Goal: Information Seeking & Learning: Find contact information

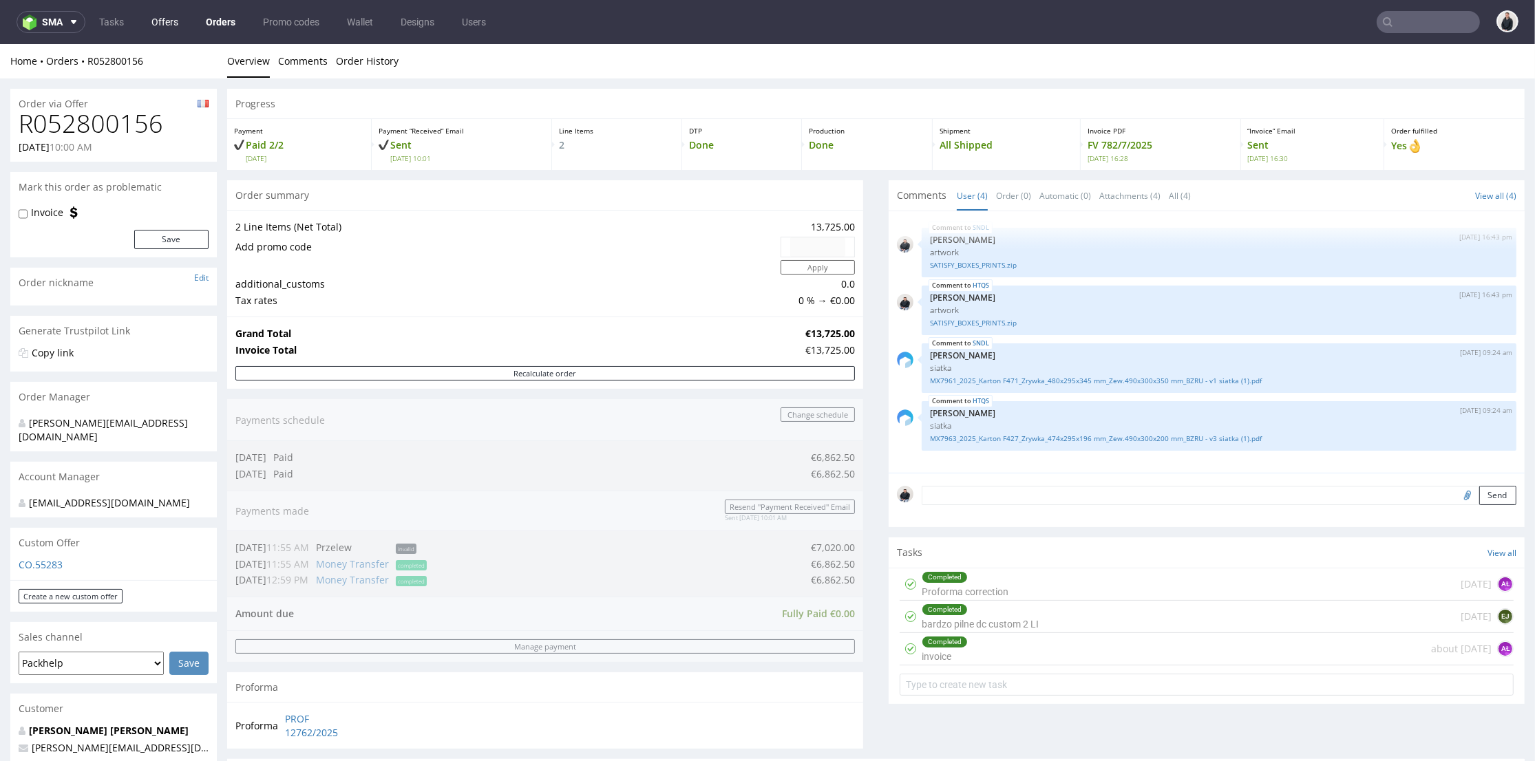
scroll to position [535, 0]
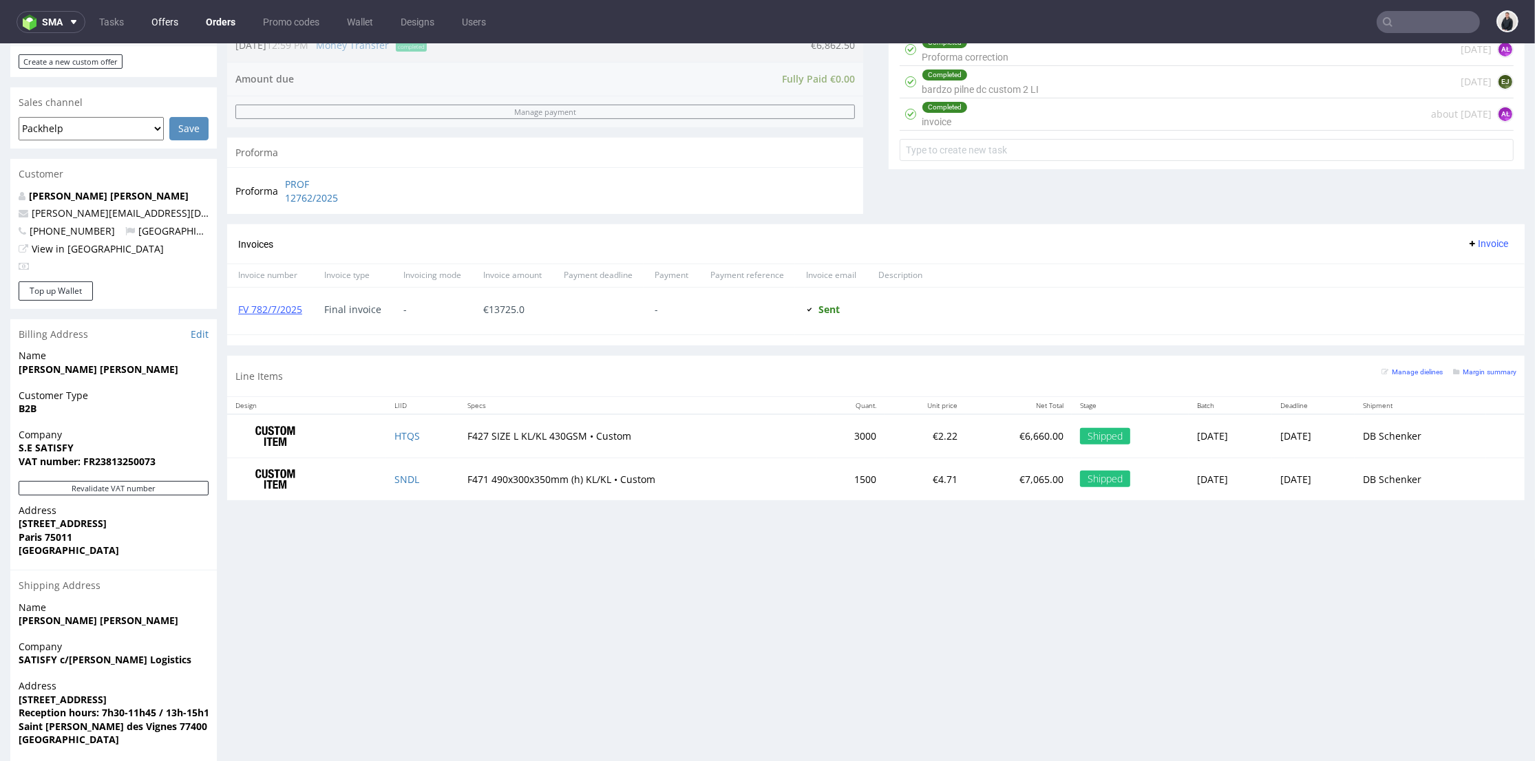
click at [176, 17] on link "Offers" at bounding box center [164, 22] width 43 height 22
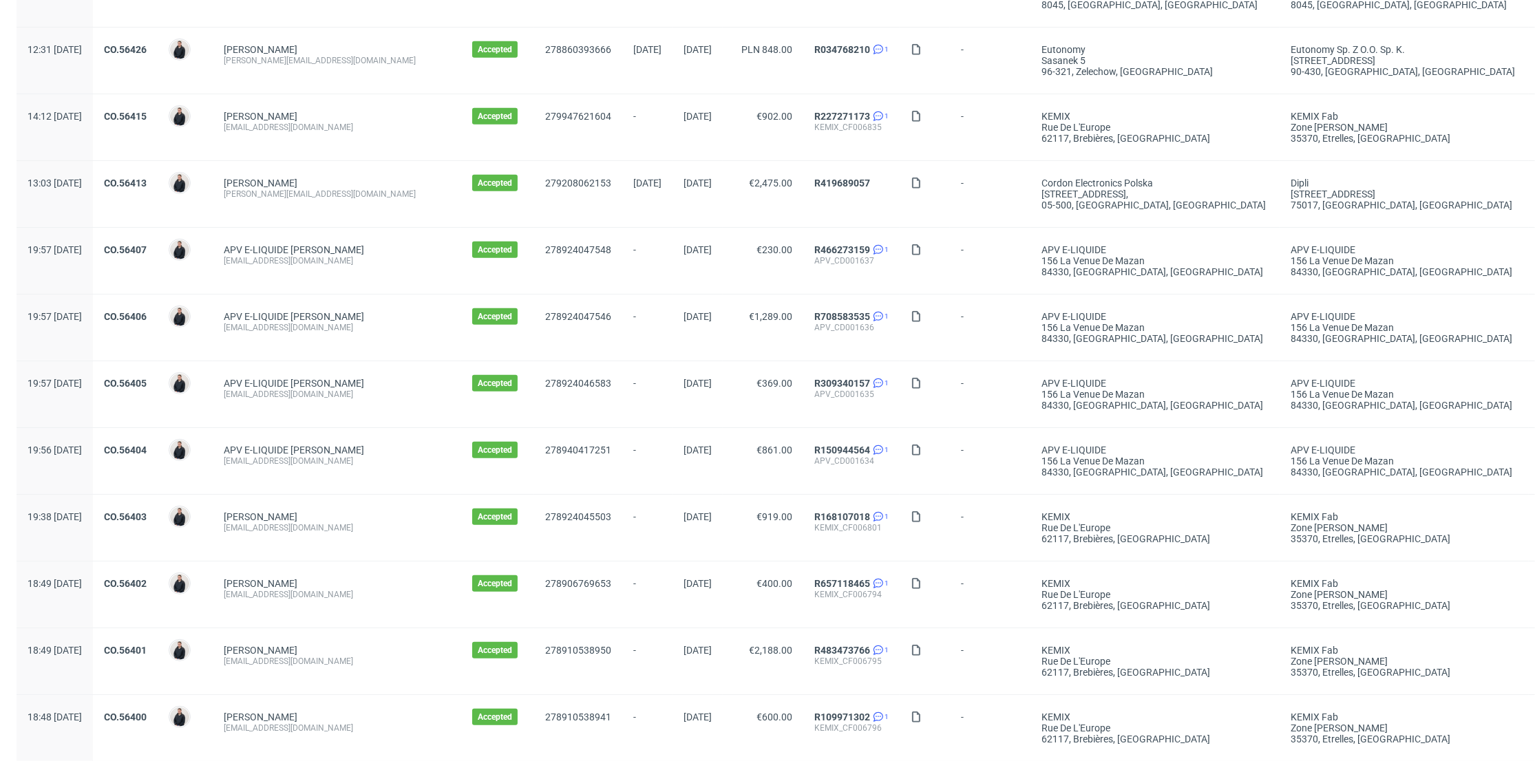
scroll to position [1302, 0]
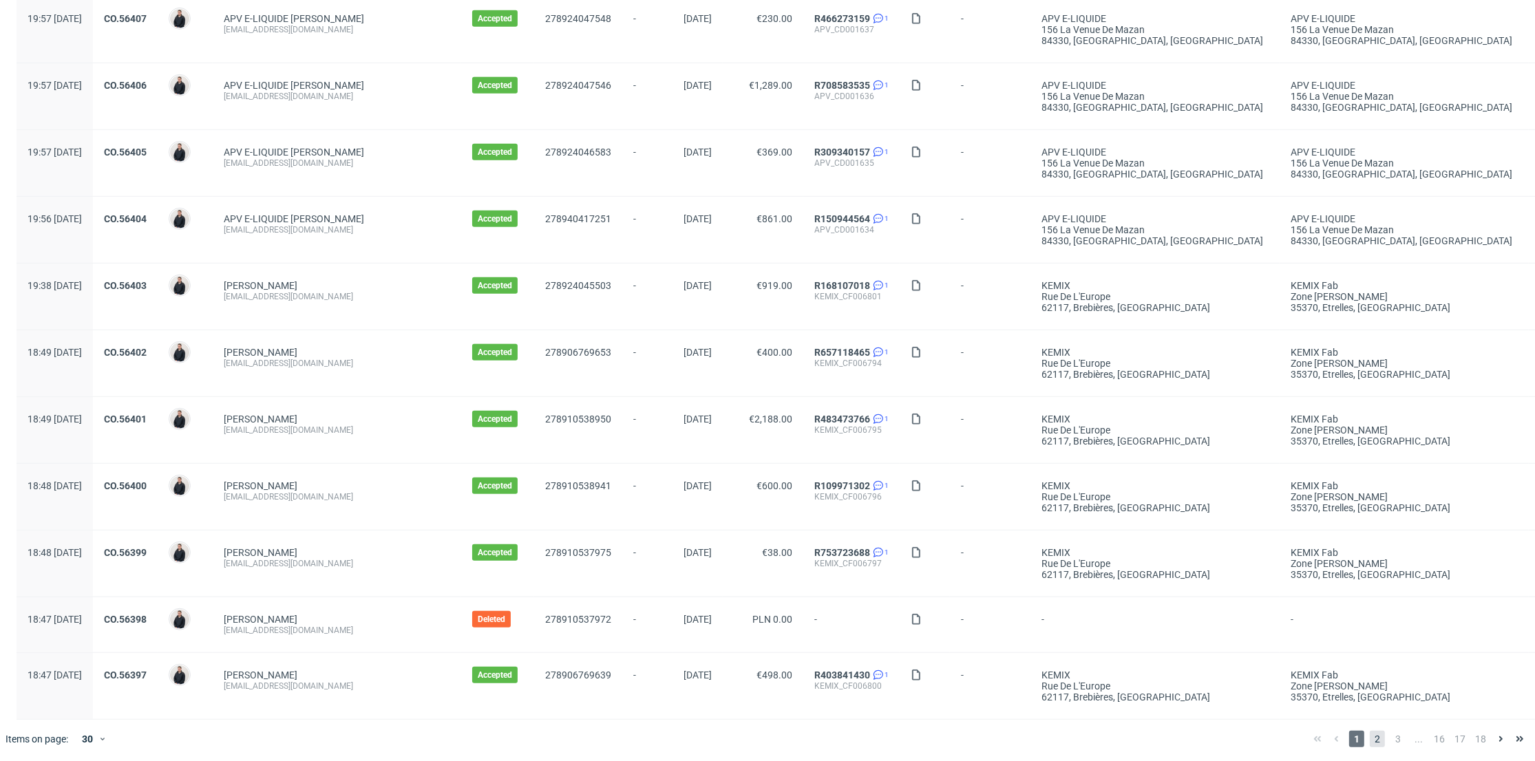
click at [1370, 736] on span "2" at bounding box center [1377, 739] width 15 height 17
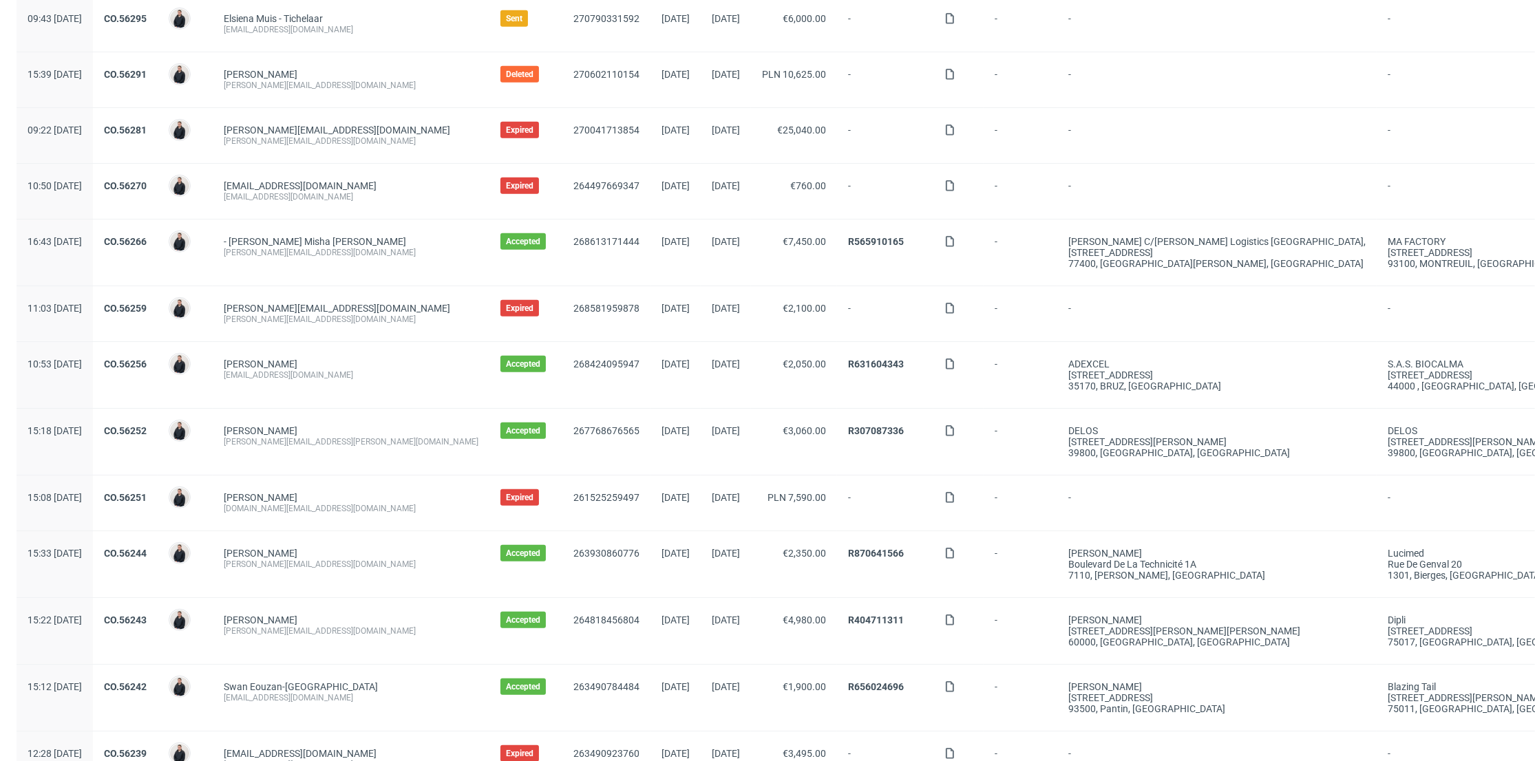
scroll to position [1291, 0]
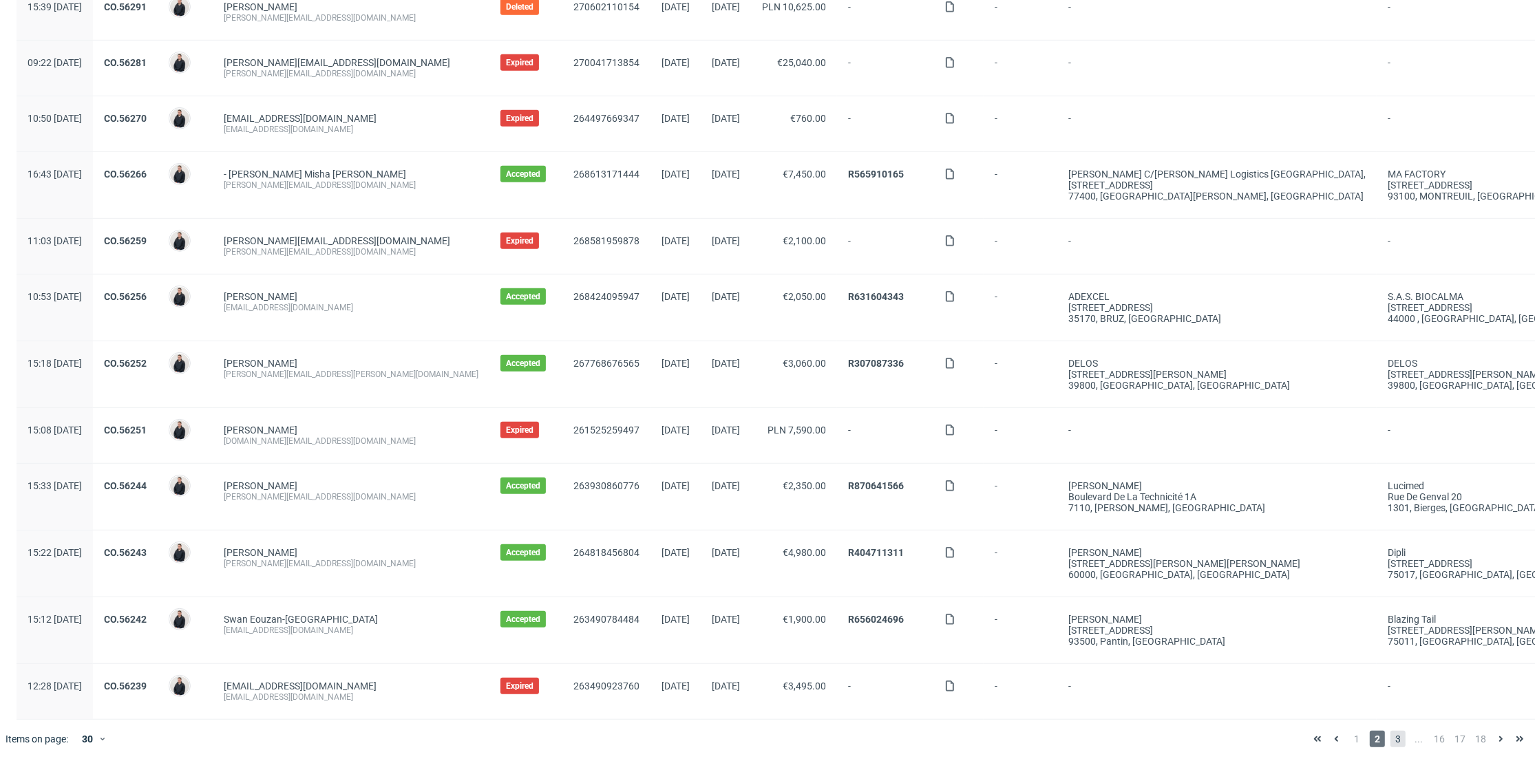
click at [1390, 734] on span "3" at bounding box center [1397, 739] width 15 height 17
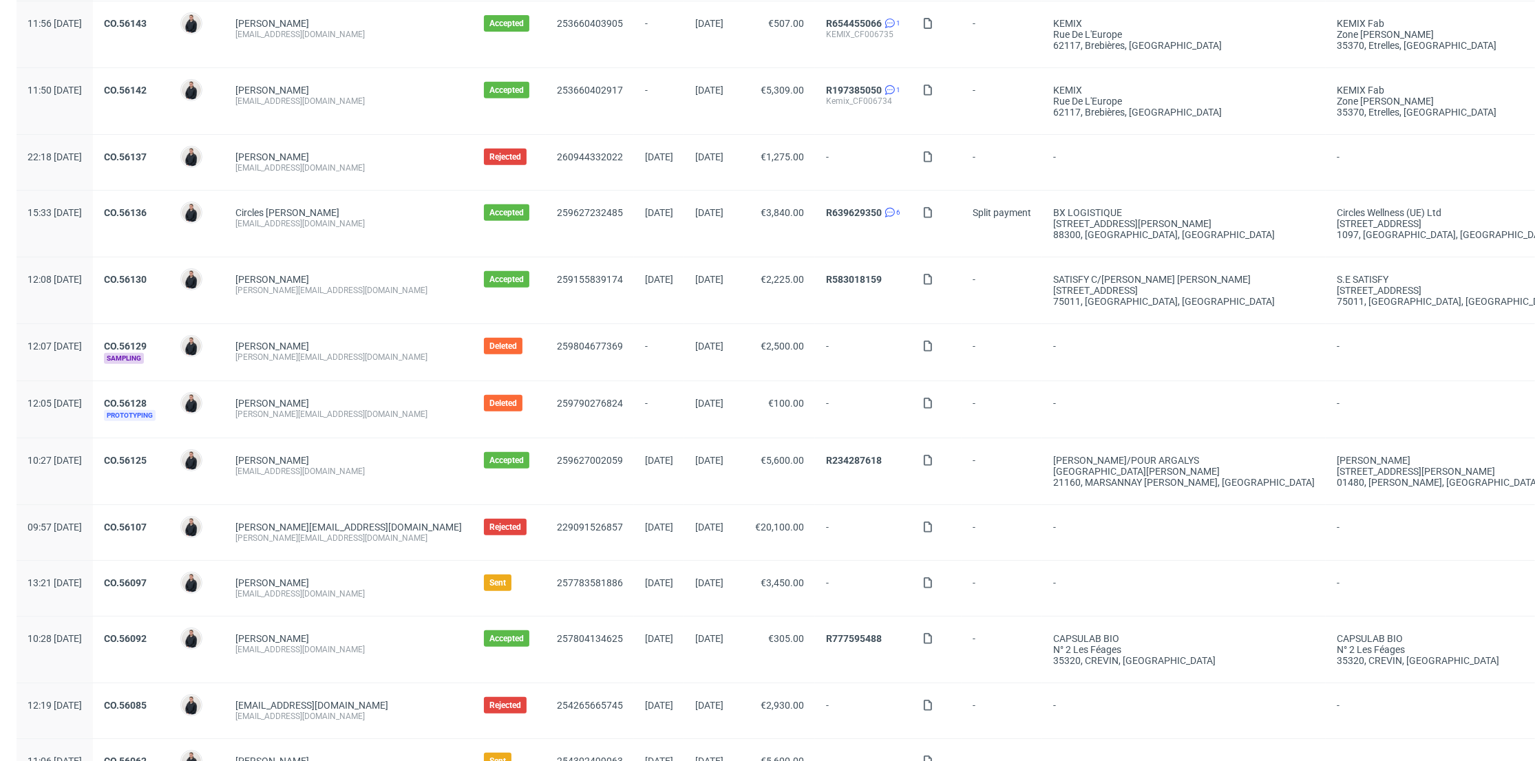
scroll to position [994, 0]
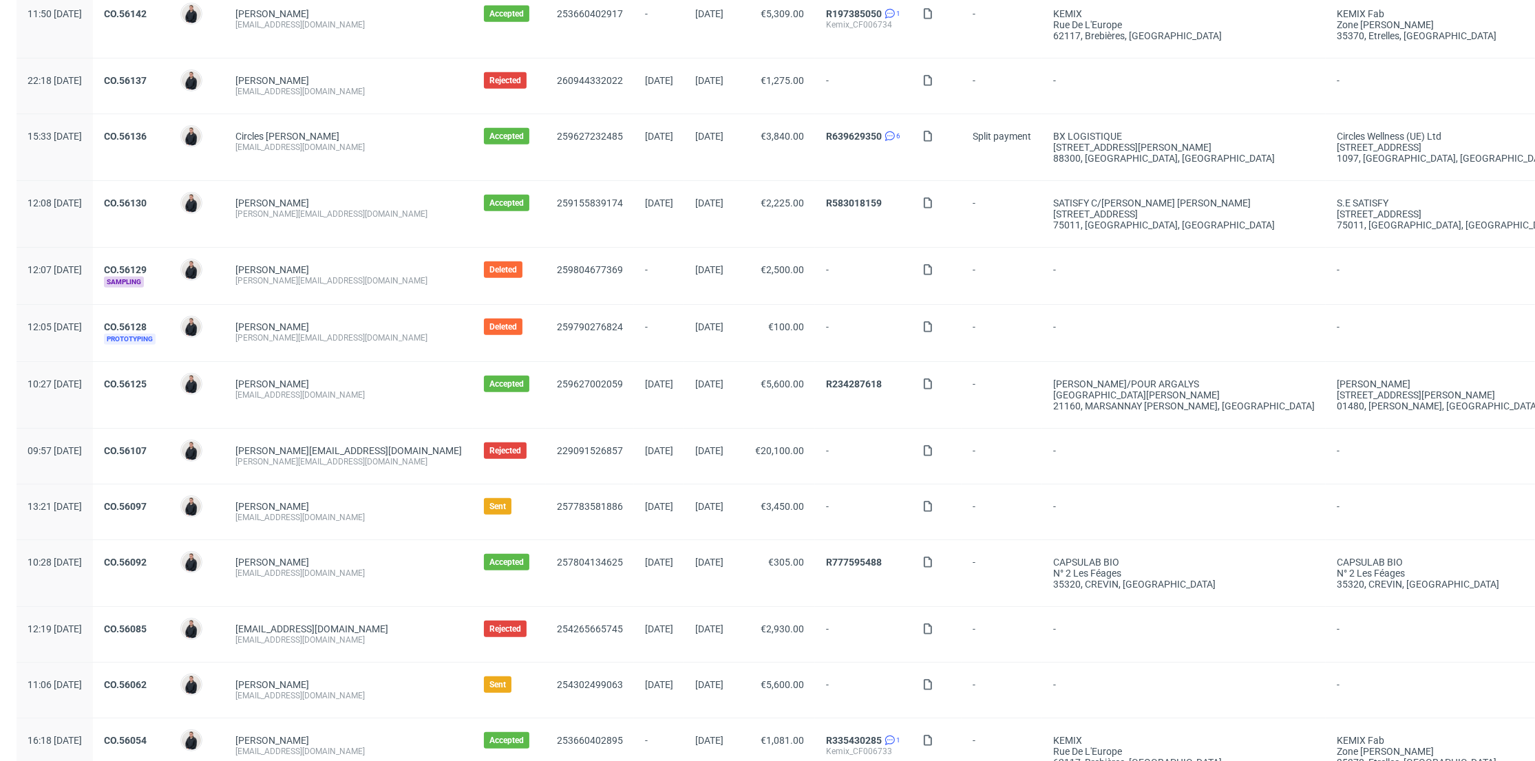
drag, startPoint x: 351, startPoint y: 519, endPoint x: 268, endPoint y: 520, distance: 82.6
click at [268, 520] on div "Thomas Loeffler contact.tlsconsulting@gmail.com" at bounding box center [348, 512] width 248 height 55
copy div "contact.tlsconsulting@gmail.com"
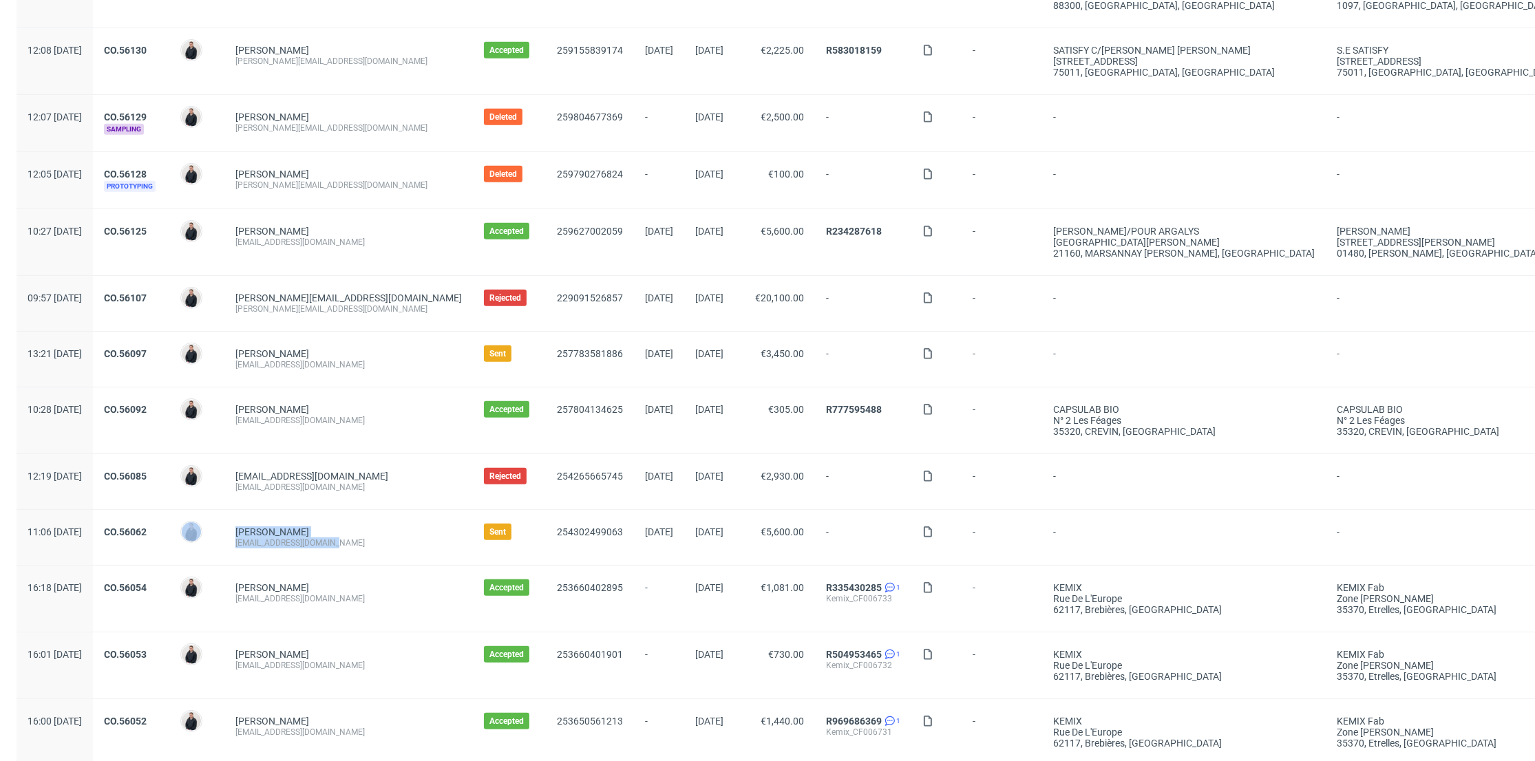
drag, startPoint x: 387, startPoint y: 538, endPoint x: 258, endPoint y: 540, distance: 128.7
click at [258, 540] on div "11:06 Fri 04.07.2025 CO.56062 Adrian Margula Yiuh Yiuh zeynep@atelierchoux.com …" at bounding box center [806, 538] width 1578 height 56
click at [280, 546] on div "Yiuh Yiuh zeynep@atelierchoux.com" at bounding box center [348, 537] width 248 height 55
click at [383, 540] on div "zeynep@atelierchoux.com" at bounding box center [348, 543] width 226 height 11
drag, startPoint x: 381, startPoint y: 539, endPoint x: 278, endPoint y: 542, distance: 102.6
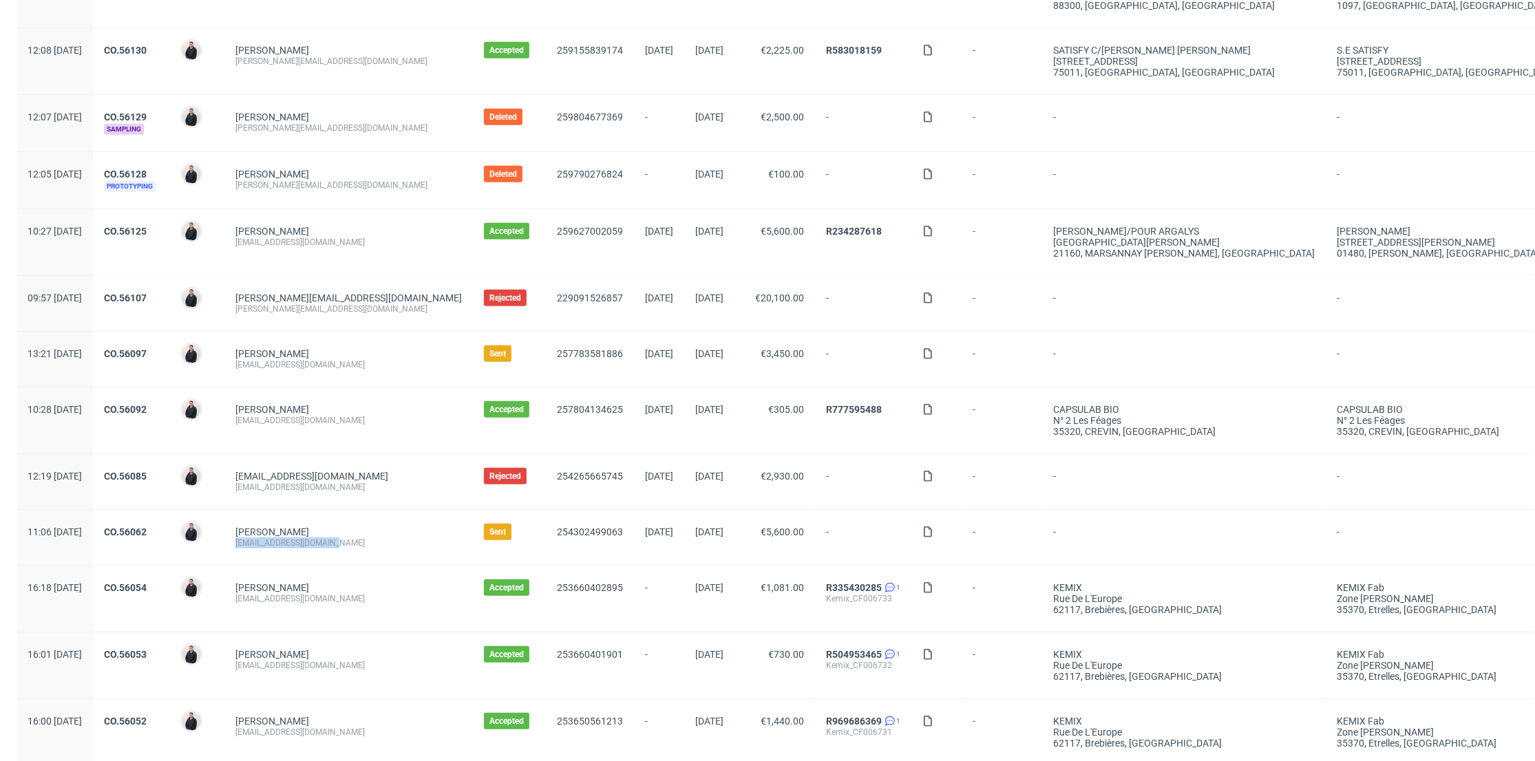
click at [278, 542] on div "zeynep@atelierchoux.com" at bounding box center [348, 543] width 226 height 11
copy div "zeynep@atelierchoux.com"
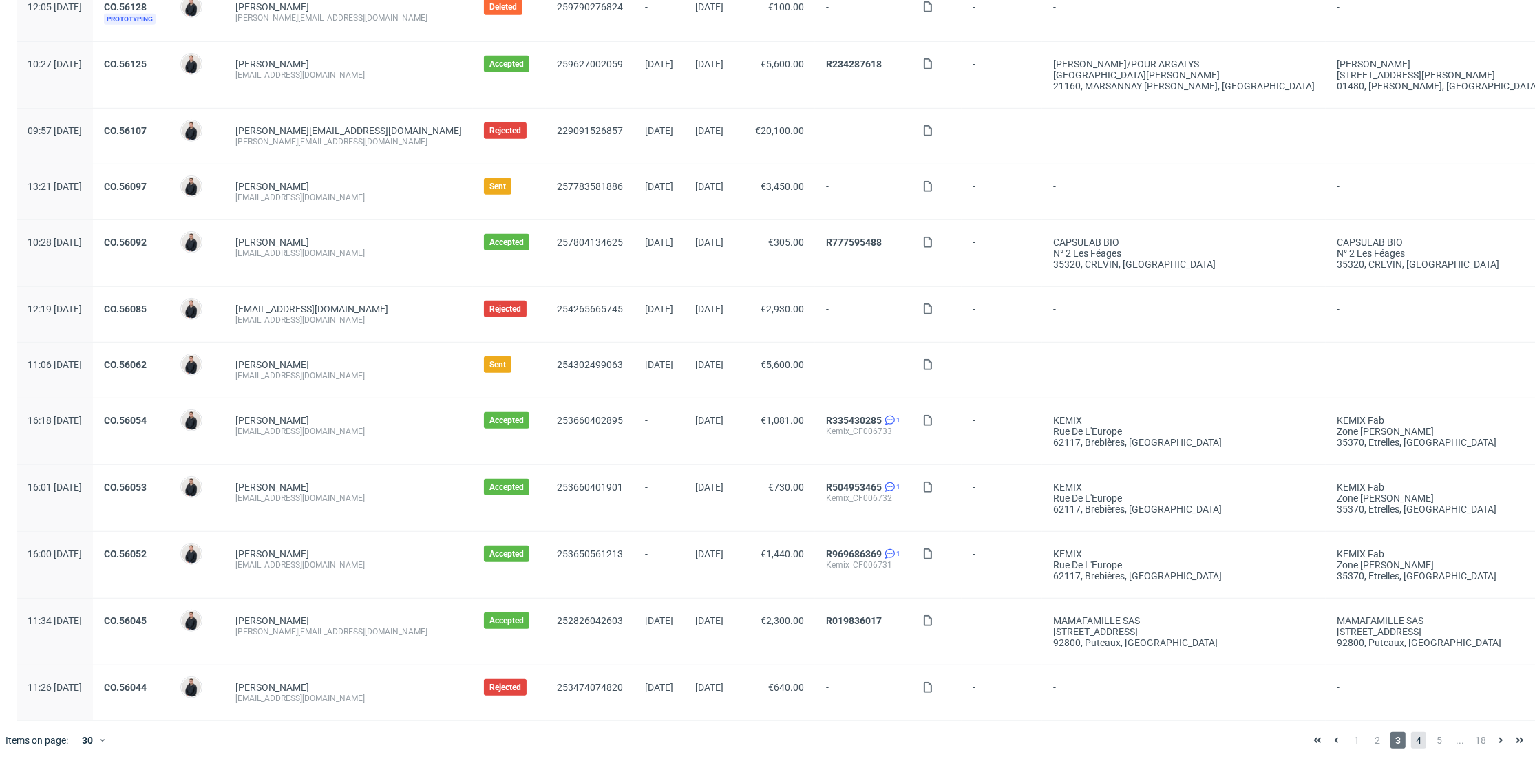
click at [1411, 732] on span "4" at bounding box center [1418, 740] width 15 height 17
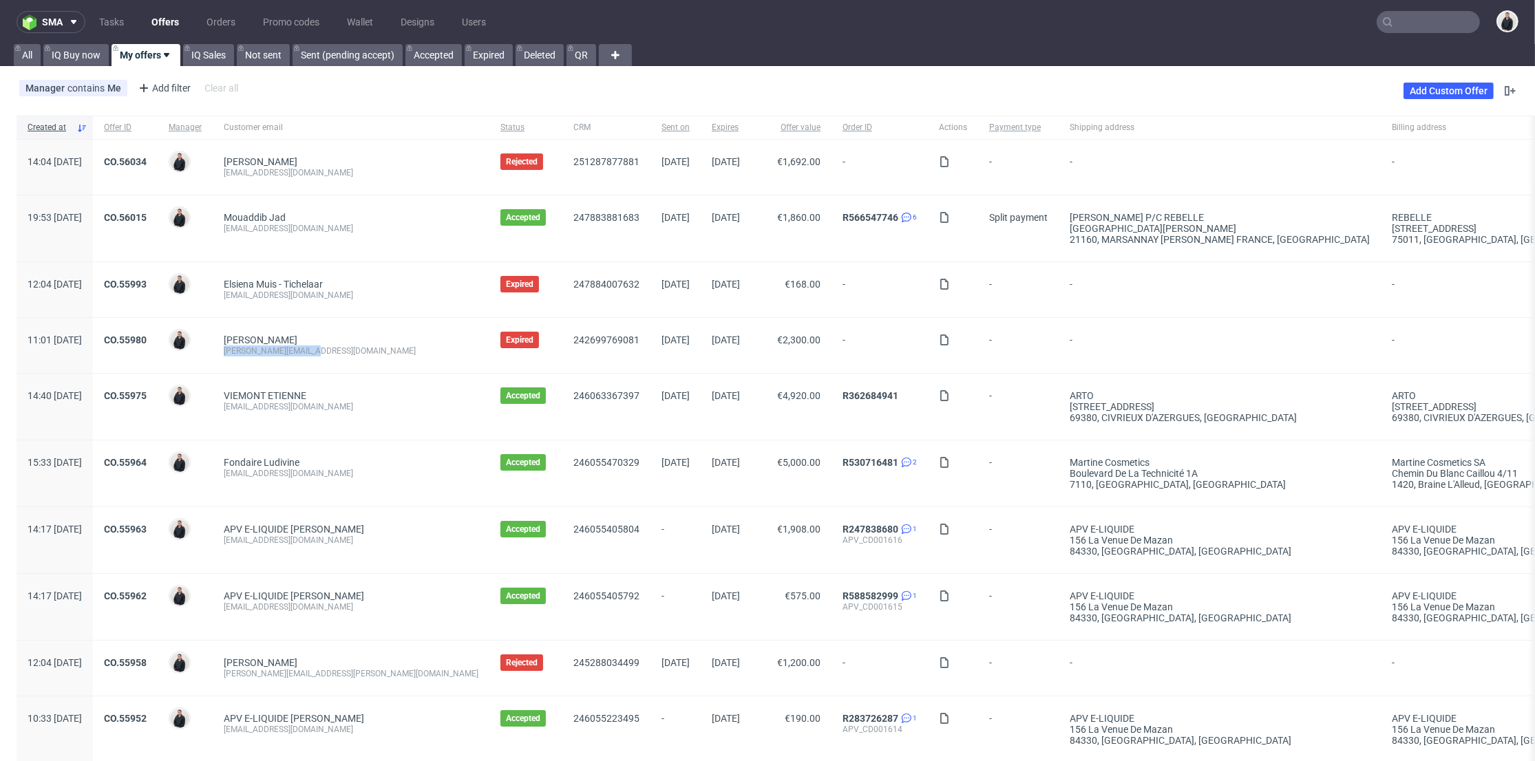
drag, startPoint x: 359, startPoint y: 350, endPoint x: 265, endPoint y: 355, distance: 93.8
click at [265, 355] on div "roxanne.garcin@gbh.fr" at bounding box center [351, 351] width 255 height 11
copy div "roxanne.garcin@gbh.fr"
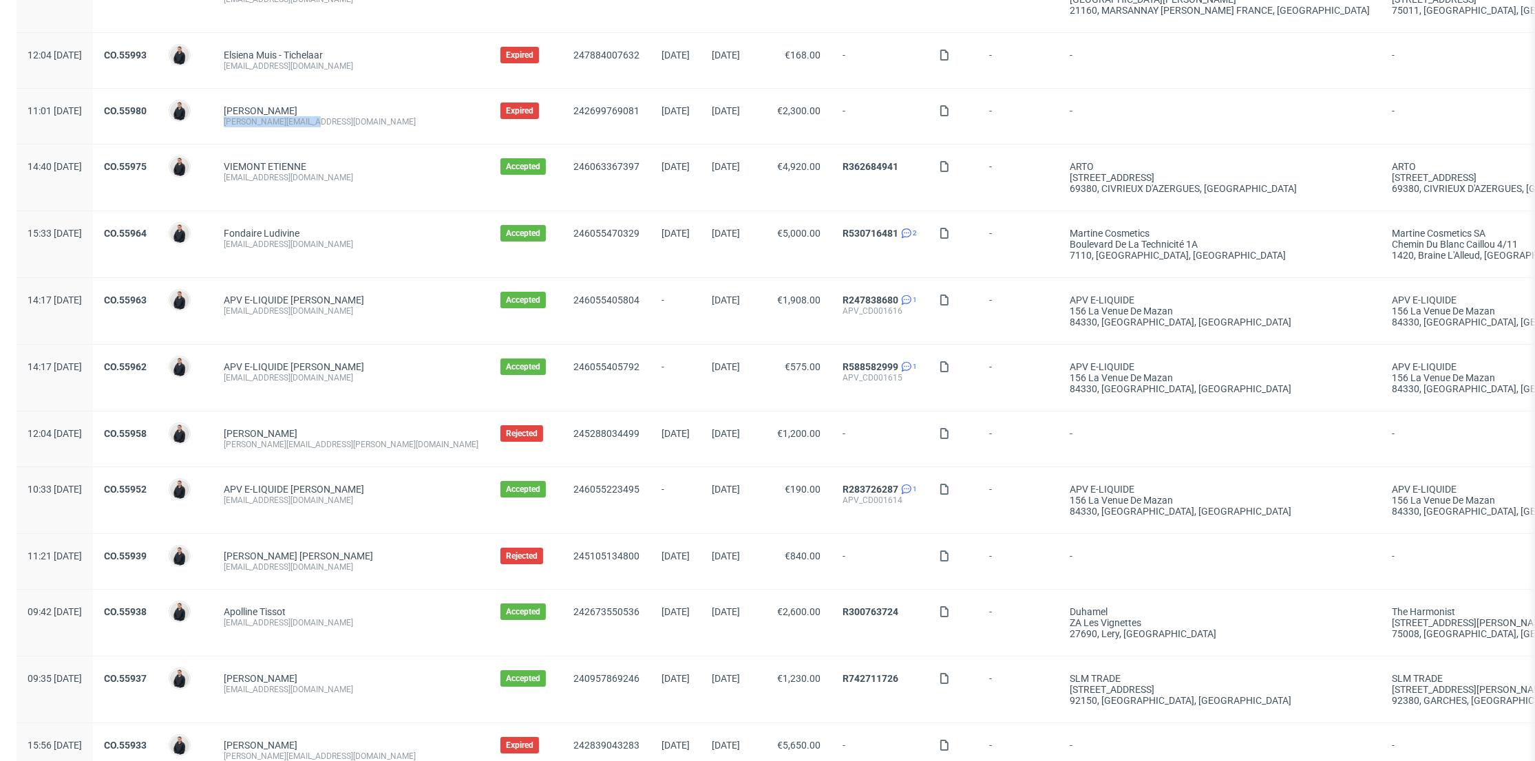
scroll to position [458, 0]
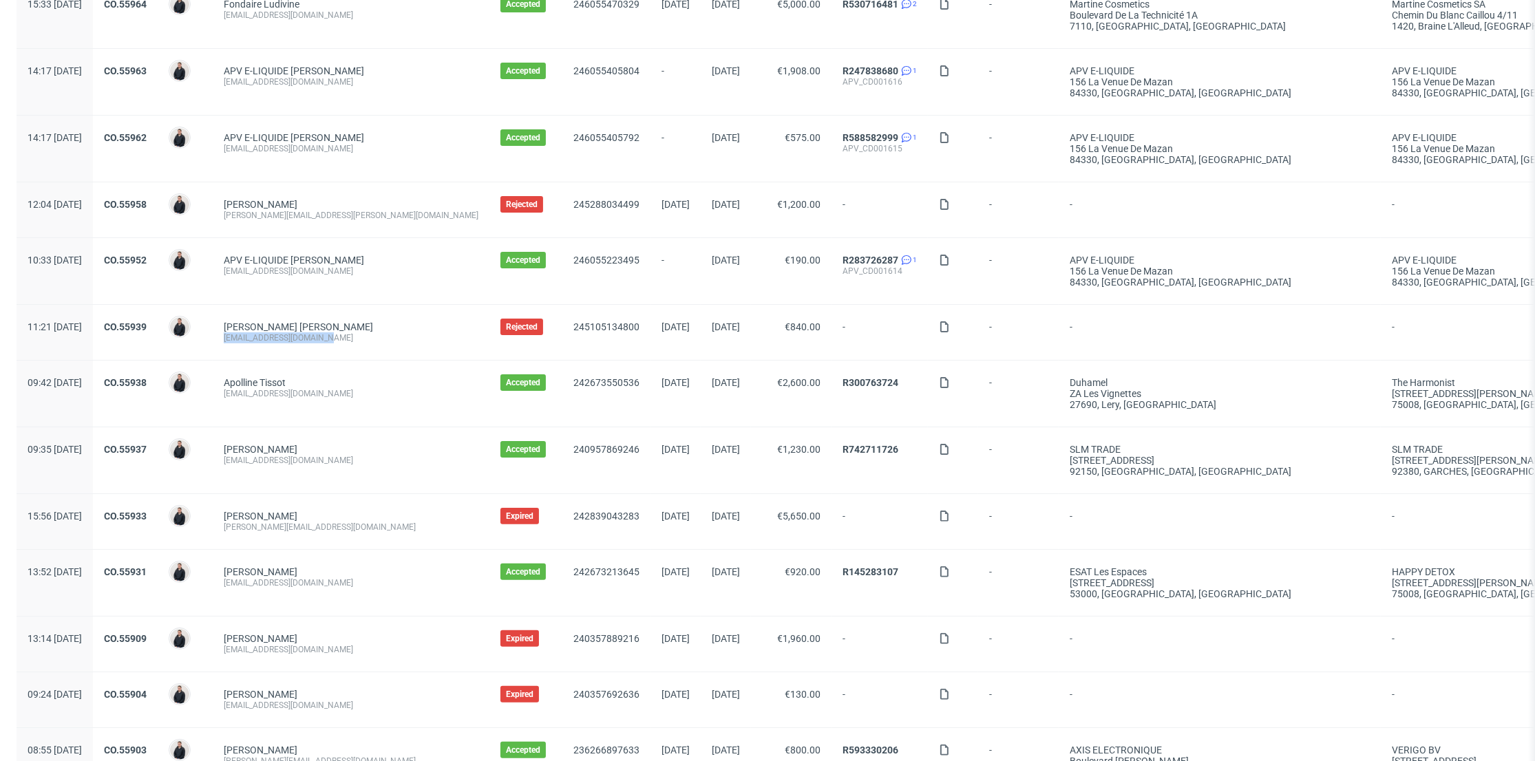
drag, startPoint x: 383, startPoint y: 340, endPoint x: 255, endPoint y: 343, distance: 127.4
click at [255, 343] on div "MAJAM Vinciguerra Mouna achats@majam-couture.com" at bounding box center [351, 332] width 277 height 55
copy div "achats@majam-couture.com"
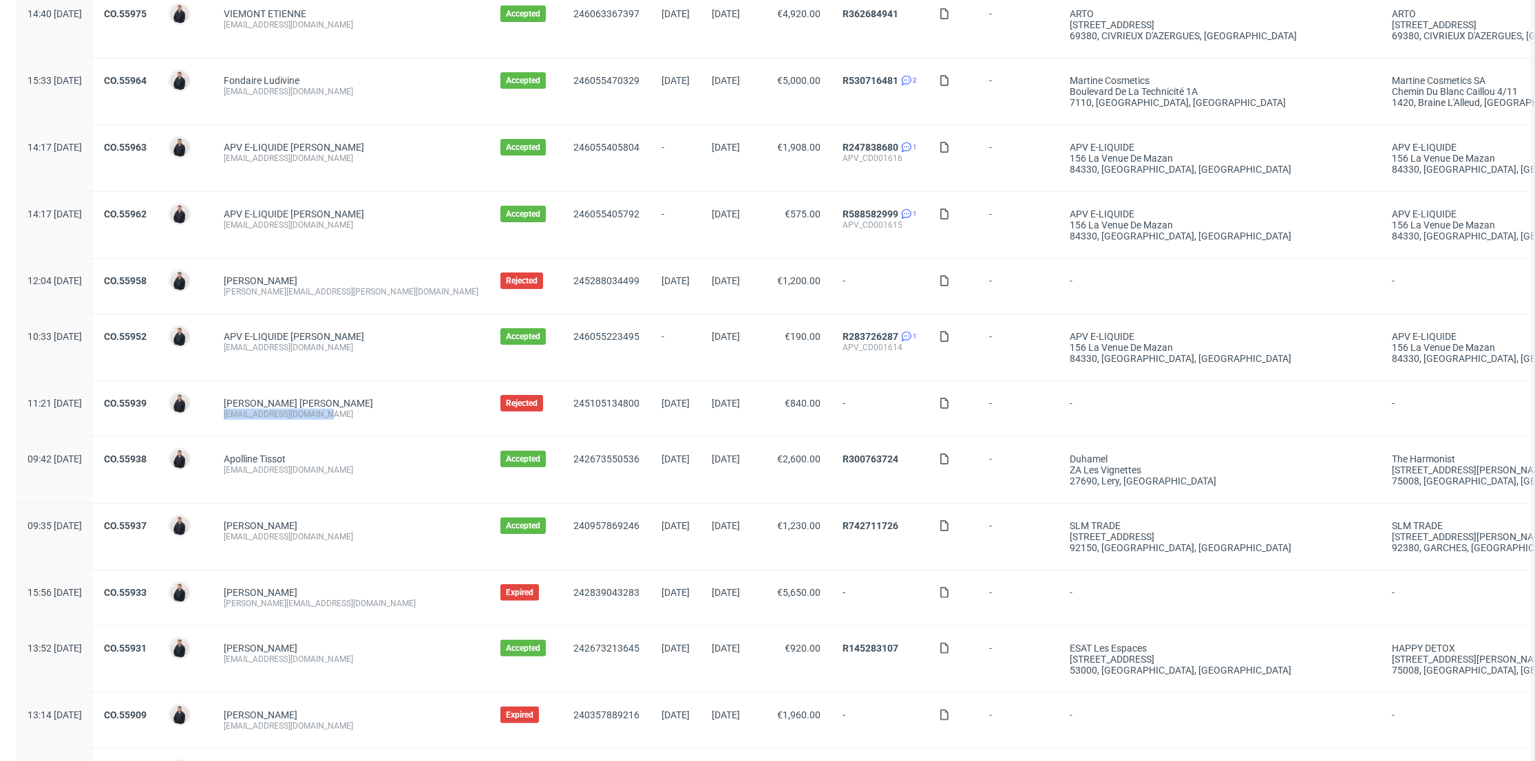
scroll to position [535, 0]
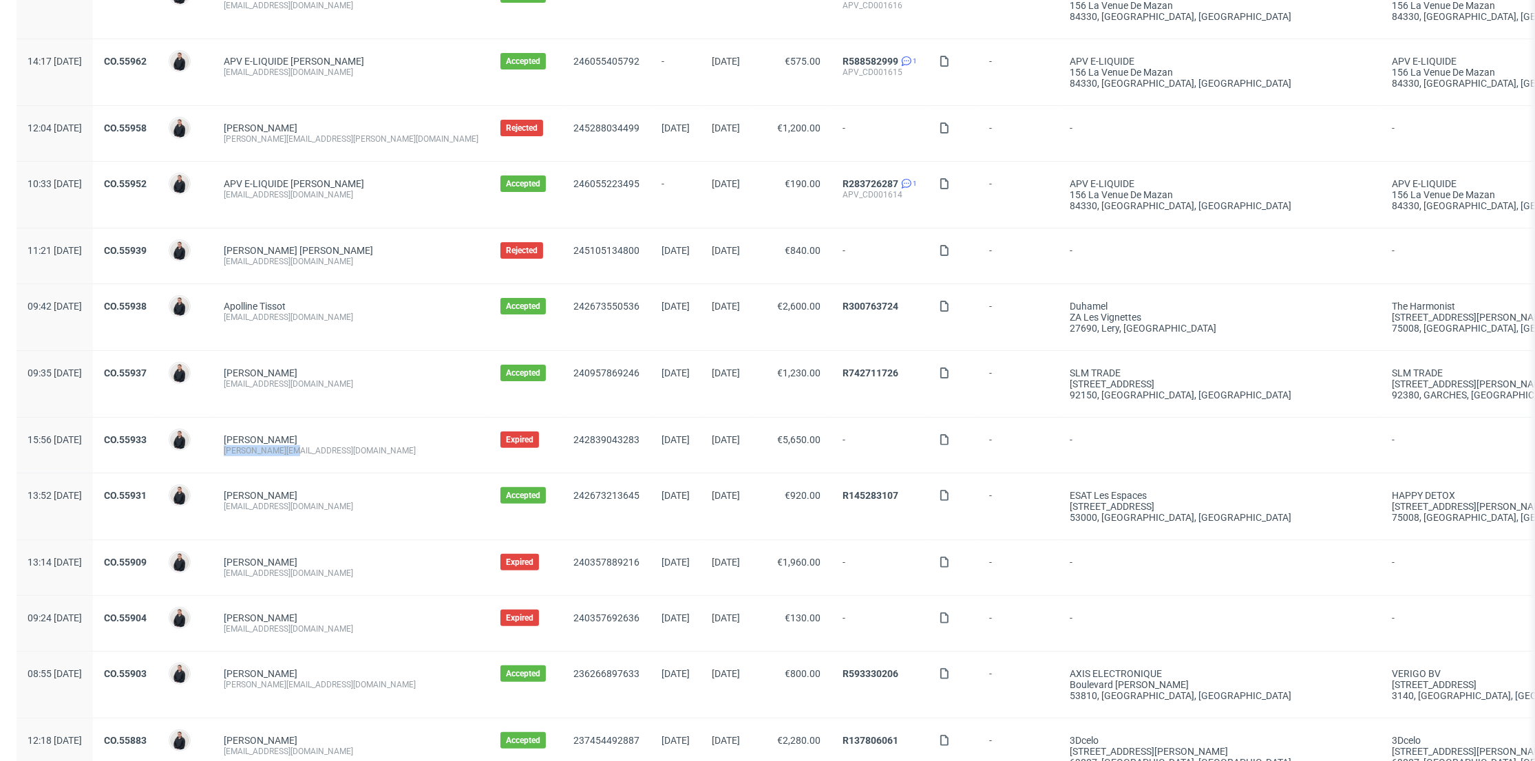
drag, startPoint x: 340, startPoint y: 452, endPoint x: 260, endPoint y: 457, distance: 80.0
click at [260, 457] on div "CECILIA CAPECE cecilia@baubo.fr" at bounding box center [351, 445] width 277 height 55
copy div "cecilia@baubo.fr"
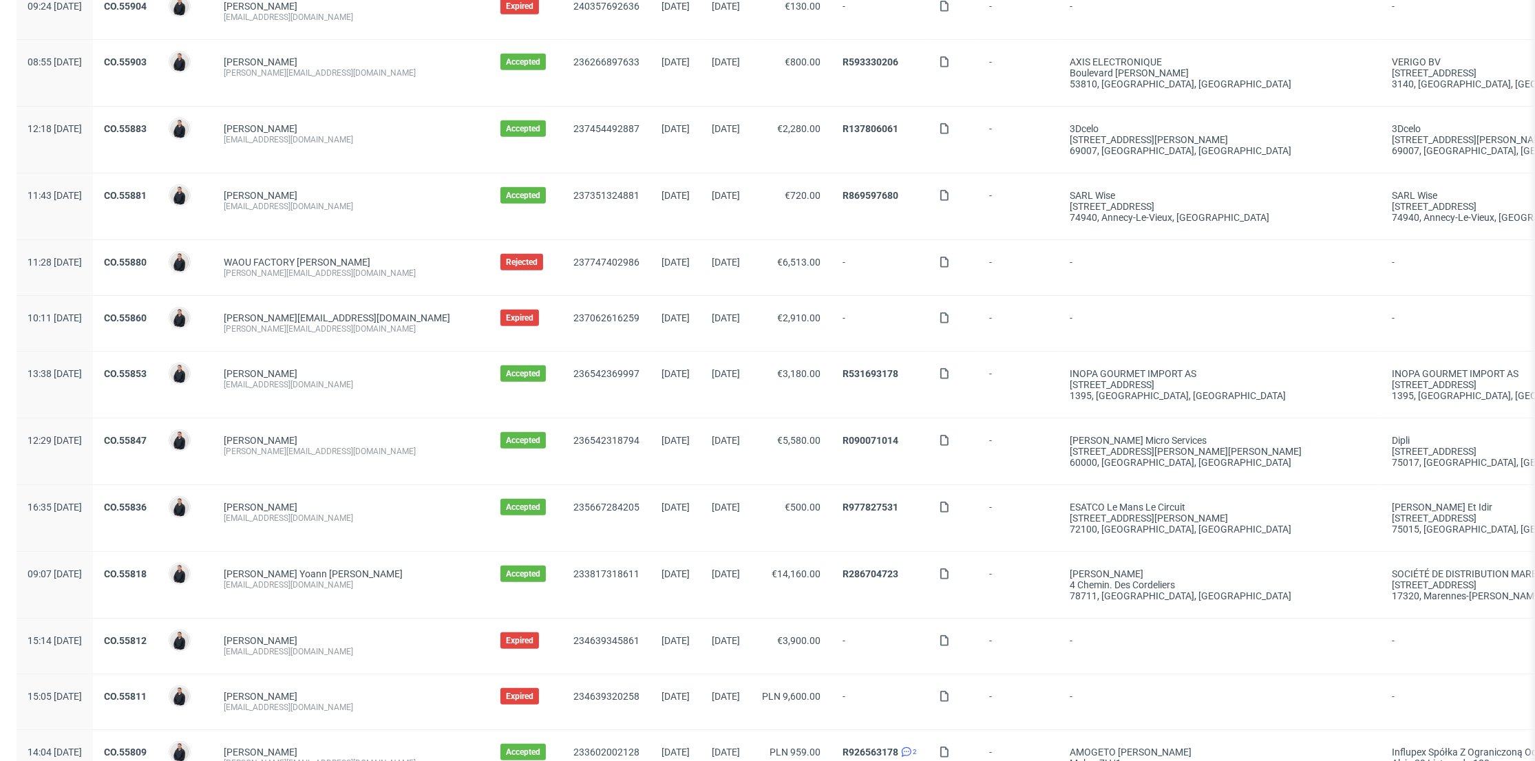
scroll to position [1223, 0]
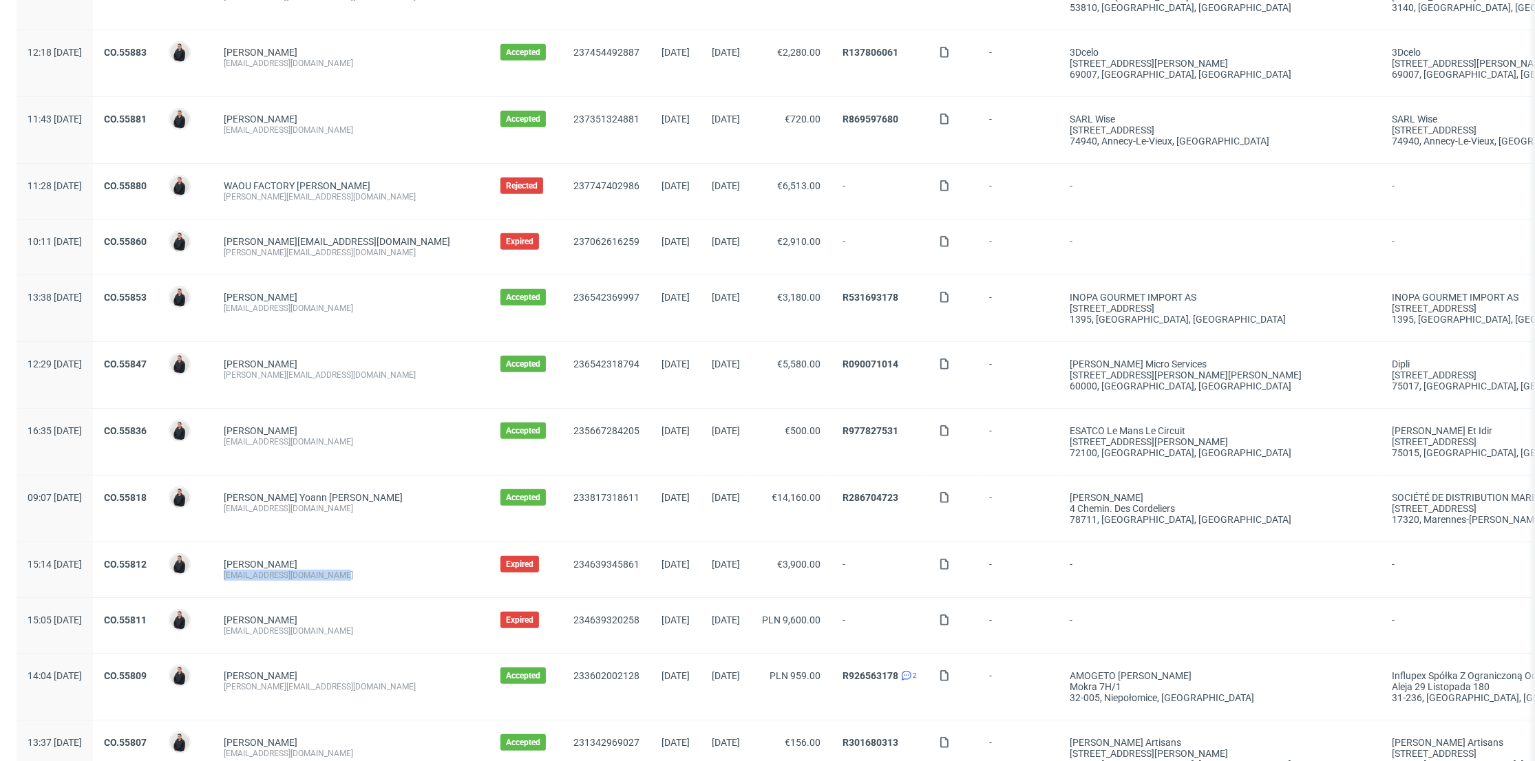
drag, startPoint x: 373, startPoint y: 575, endPoint x: 258, endPoint y: 578, distance: 115.0
click at [258, 579] on div "Alexandre VIGNAL alexandre.vignal@nexelec.fr" at bounding box center [351, 569] width 277 height 55
copy div "alexandre.vignal@nexelec.fr"
drag, startPoint x: 255, startPoint y: 633, endPoint x: 723, endPoint y: 312, distance: 567.9
click at [264, 633] on div "Maria Bauta info@bavvic.com" at bounding box center [351, 625] width 277 height 55
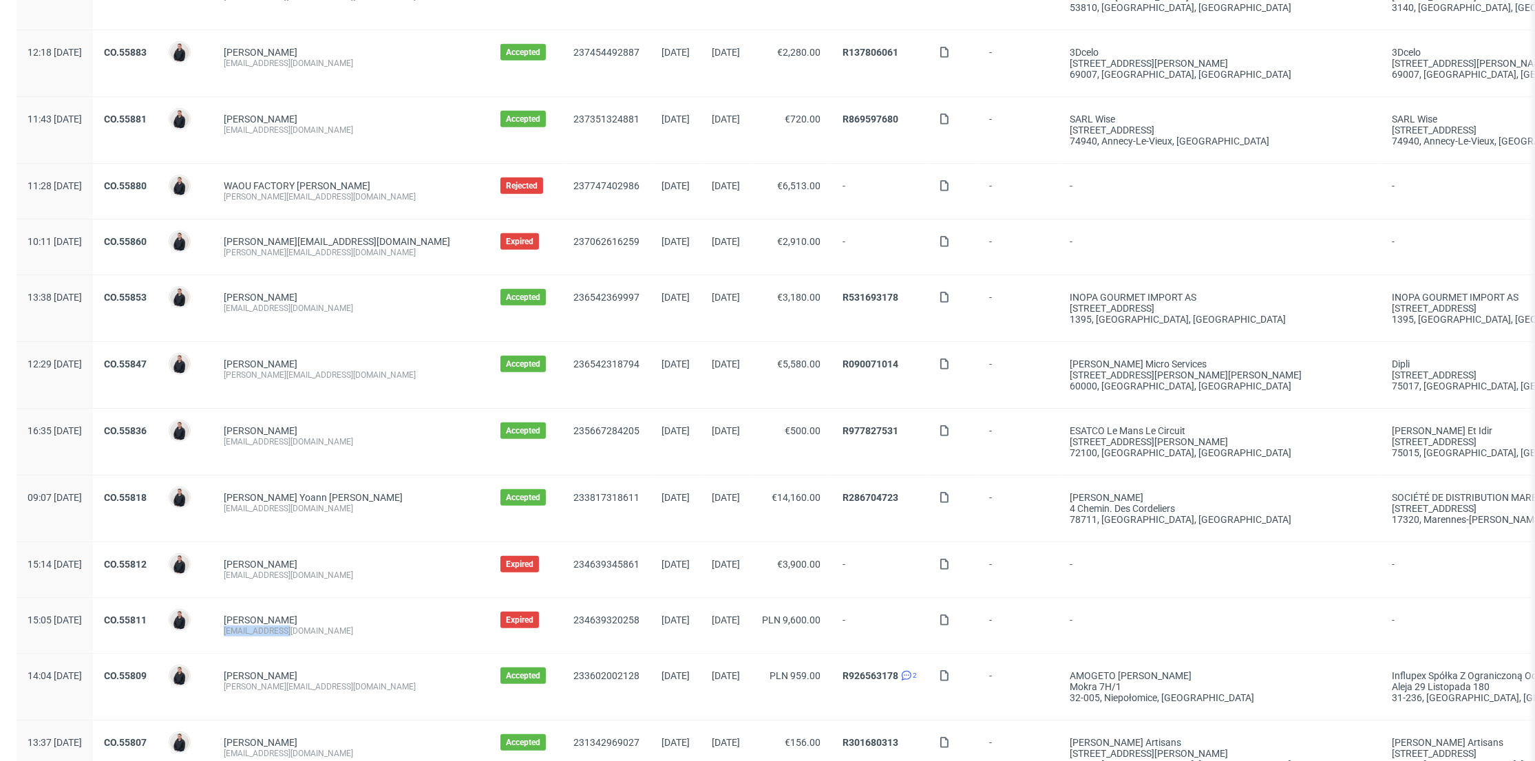
copy div "[EMAIL_ADDRESS][DOMAIN_NAME]"
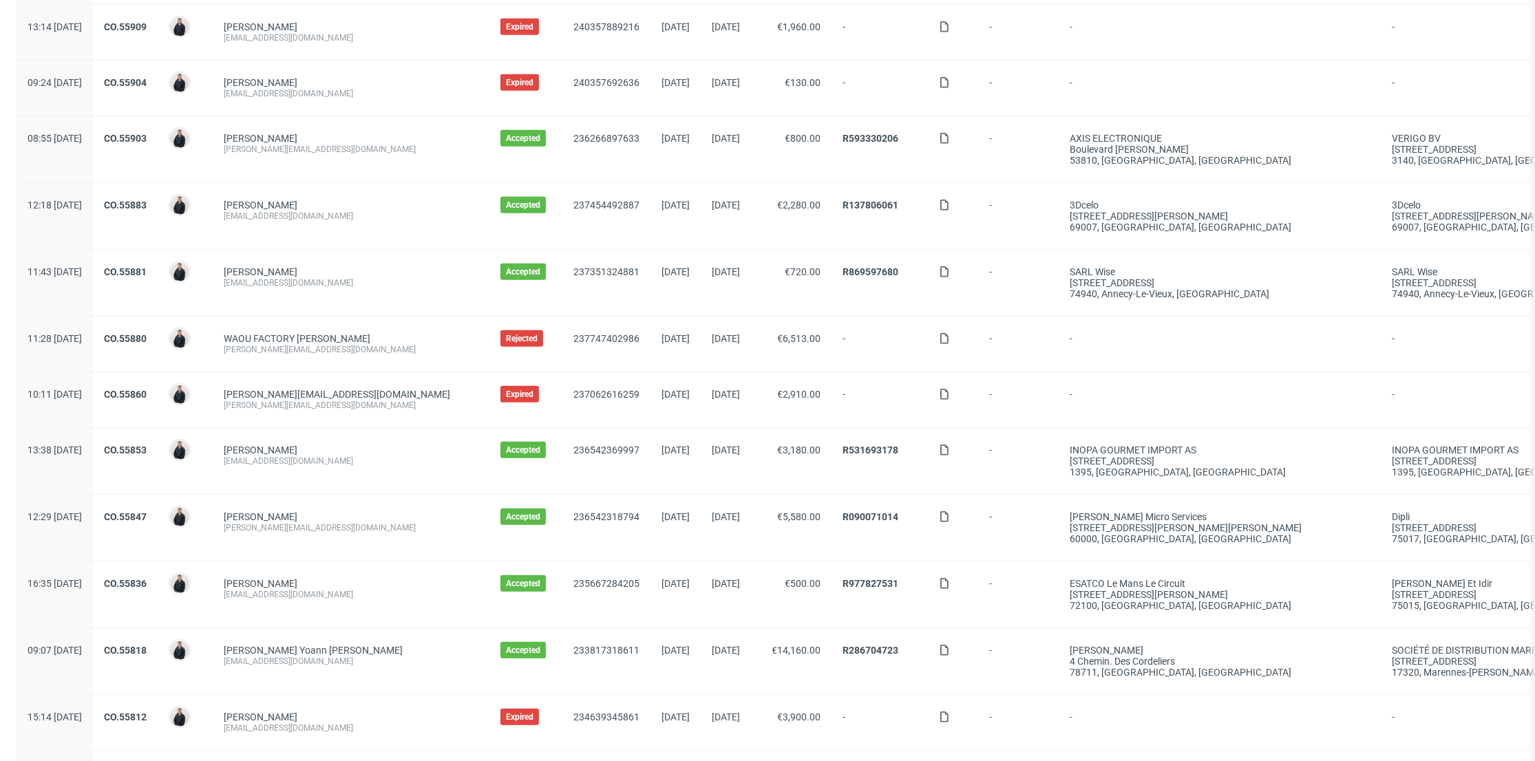
scroll to position [1147, 0]
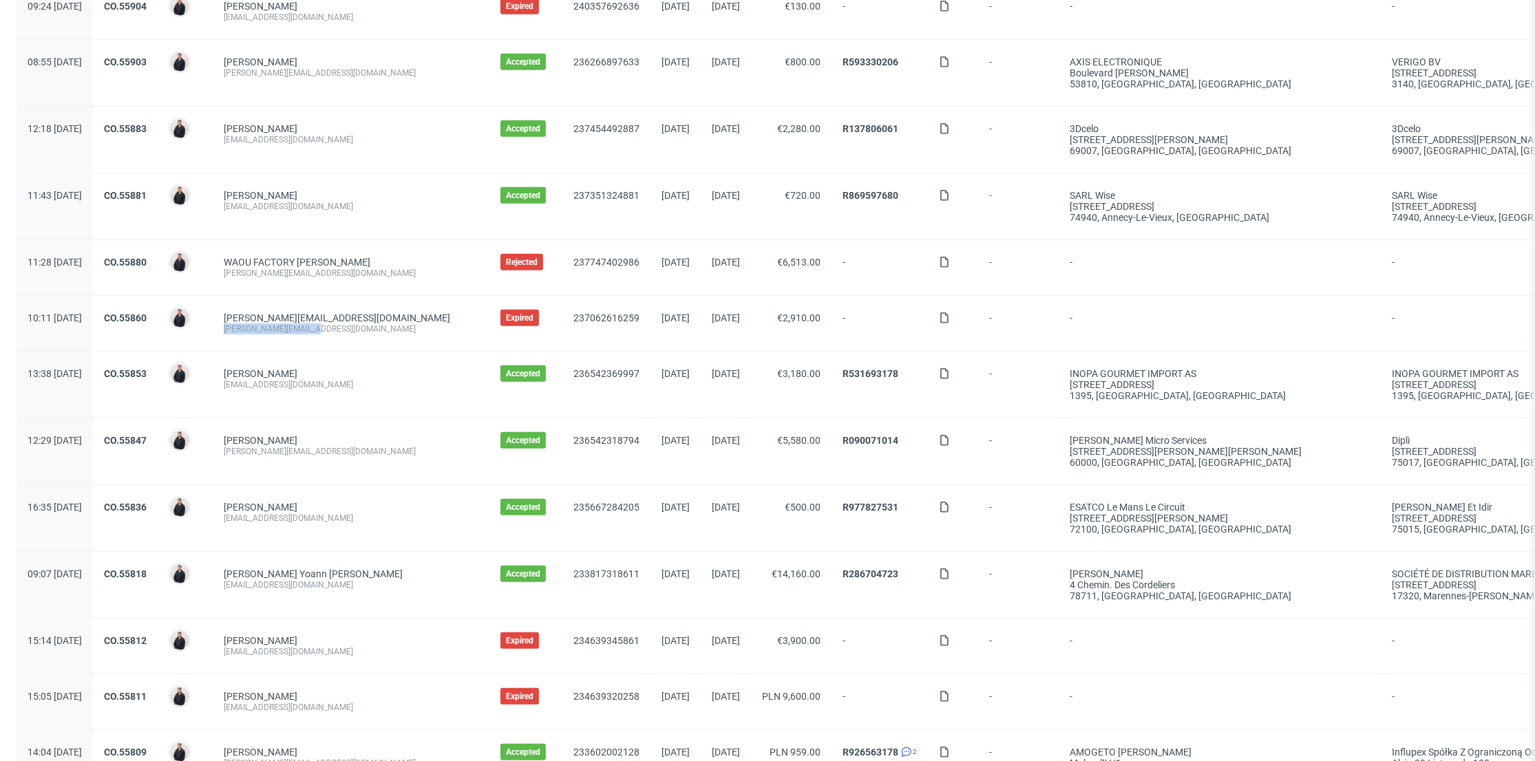
drag, startPoint x: 368, startPoint y: 331, endPoint x: 260, endPoint y: 332, distance: 108.1
click at [260, 332] on div "thomas@happybulle.com thomas@happybulle.com" at bounding box center [351, 323] width 277 height 55
copy div "thomas@happybulle.com"
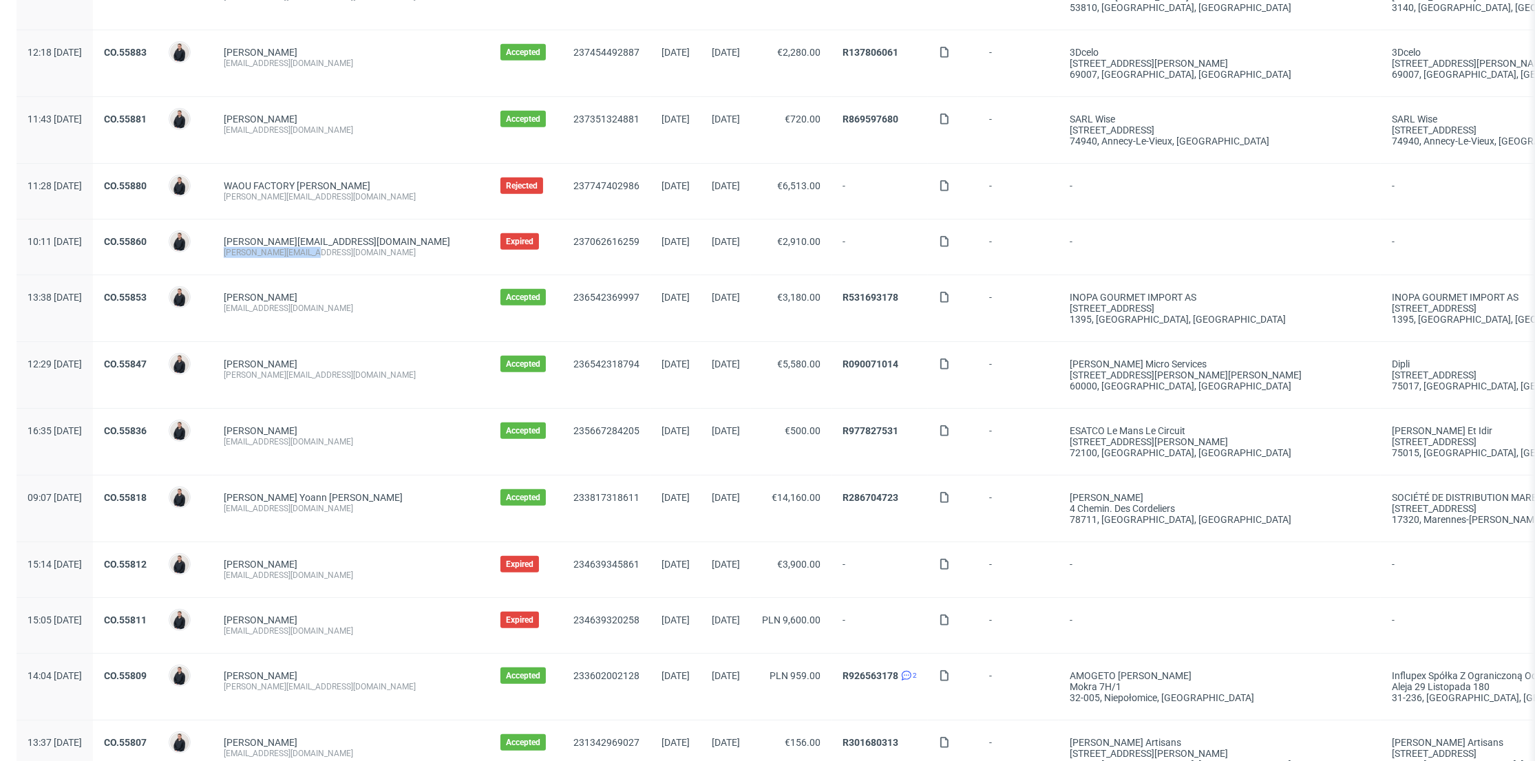
scroll to position [1299, 0]
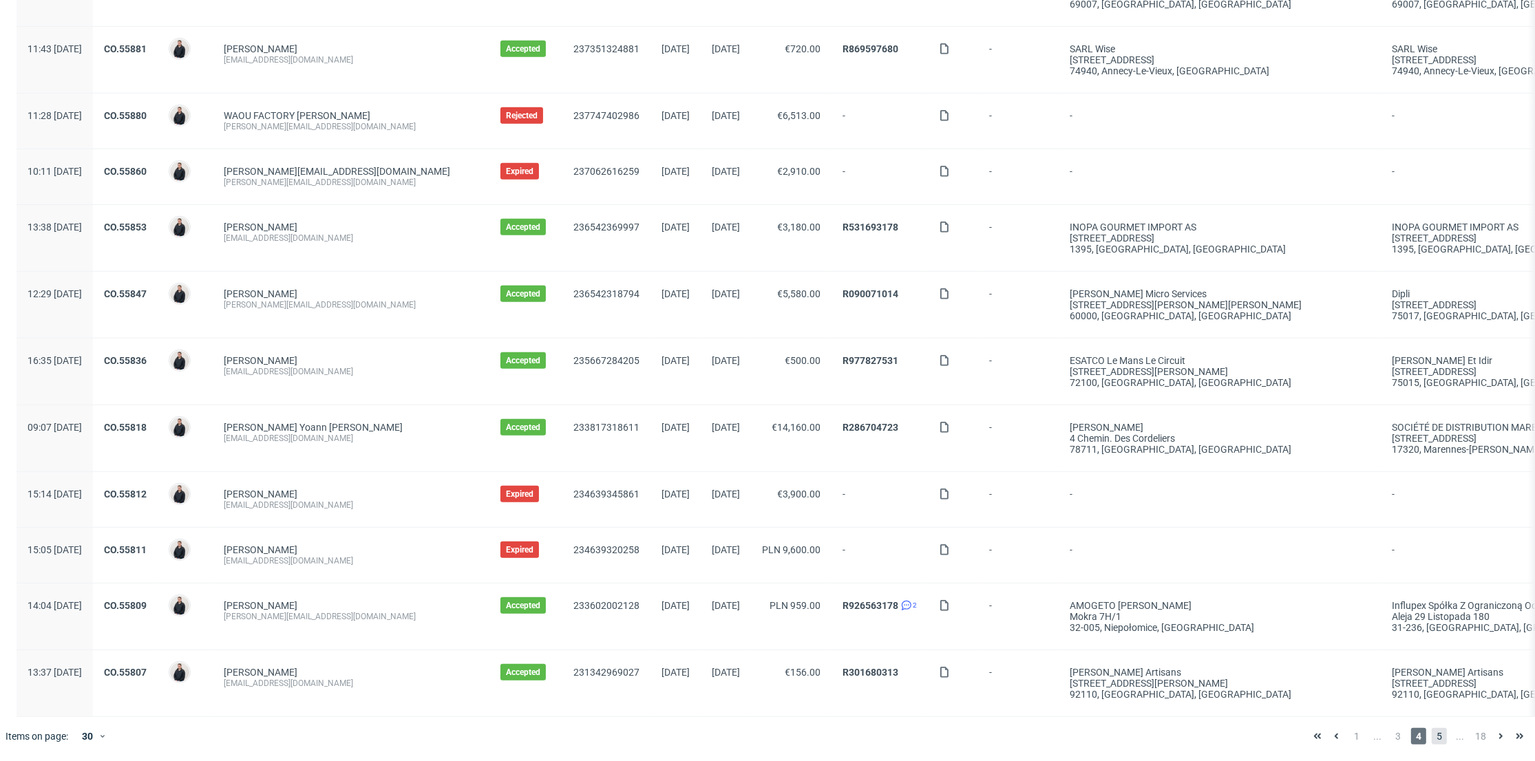
click at [1432, 733] on span "5" at bounding box center [1439, 736] width 15 height 17
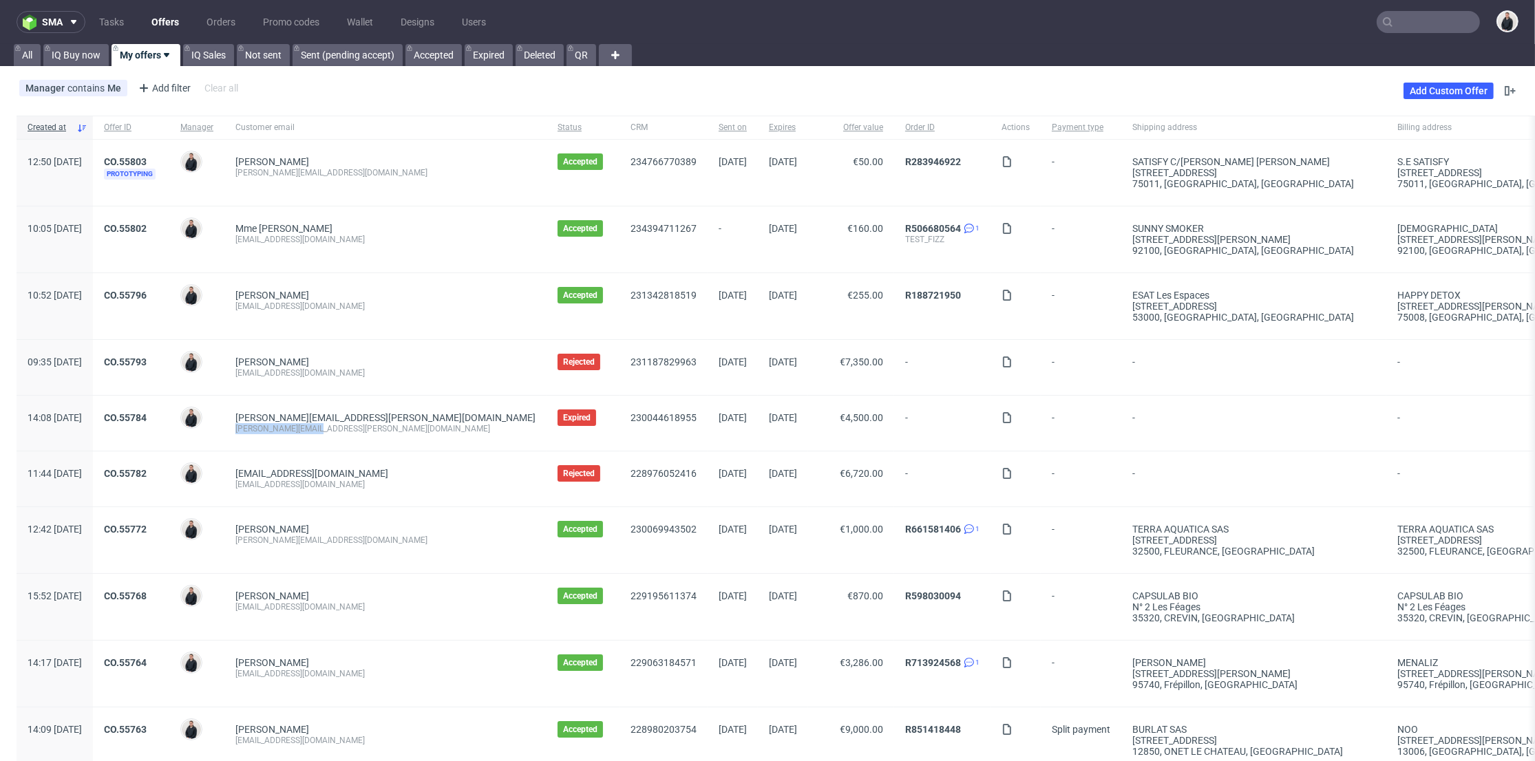
drag, startPoint x: 359, startPoint y: 431, endPoint x: 270, endPoint y: 434, distance: 88.8
click at [270, 434] on div "jean-eudes@inga.eco jean-eudes@inga.eco" at bounding box center [385, 423] width 322 height 55
copy div "jean-eudes@inga.eco"
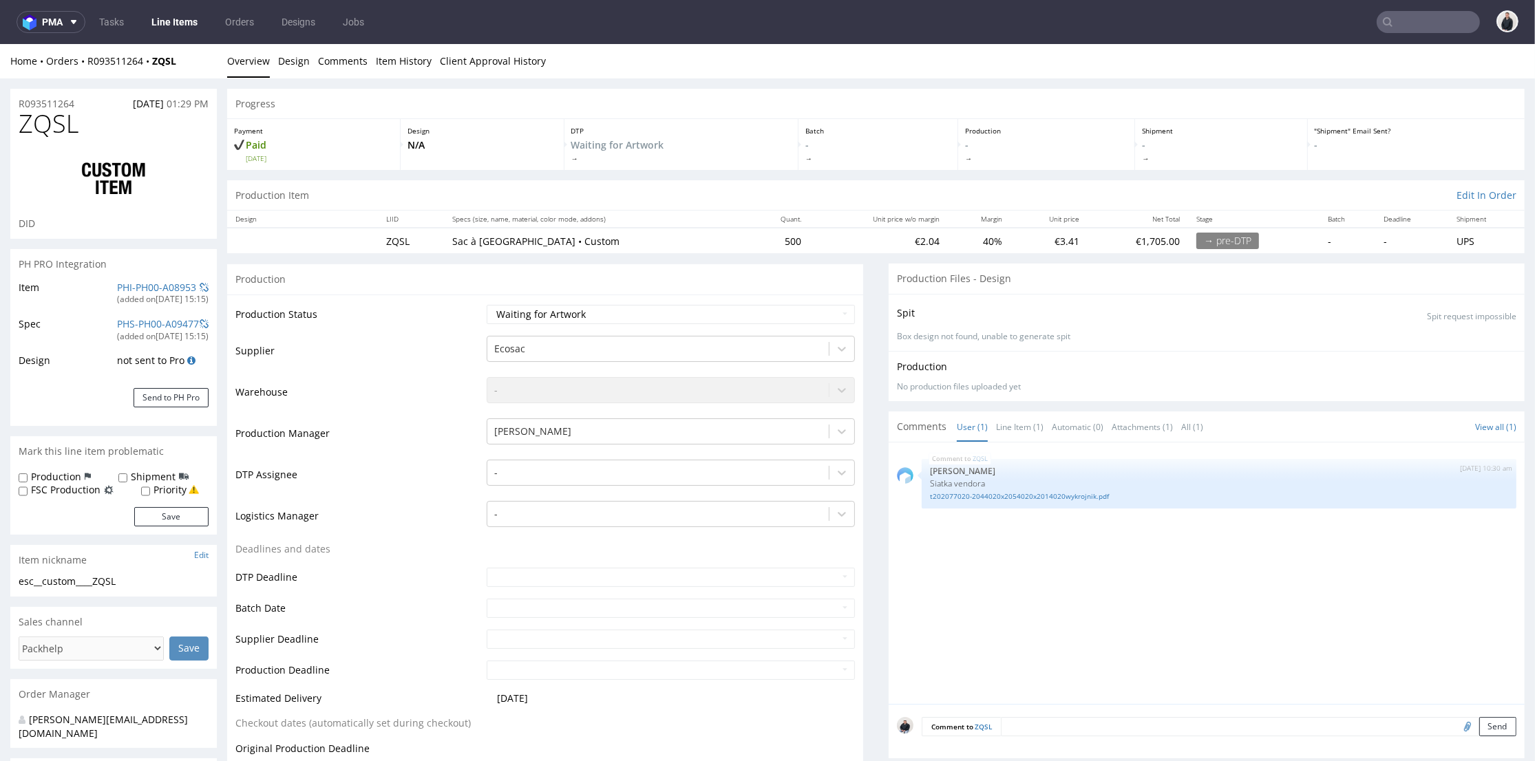
scroll to position [611, 0]
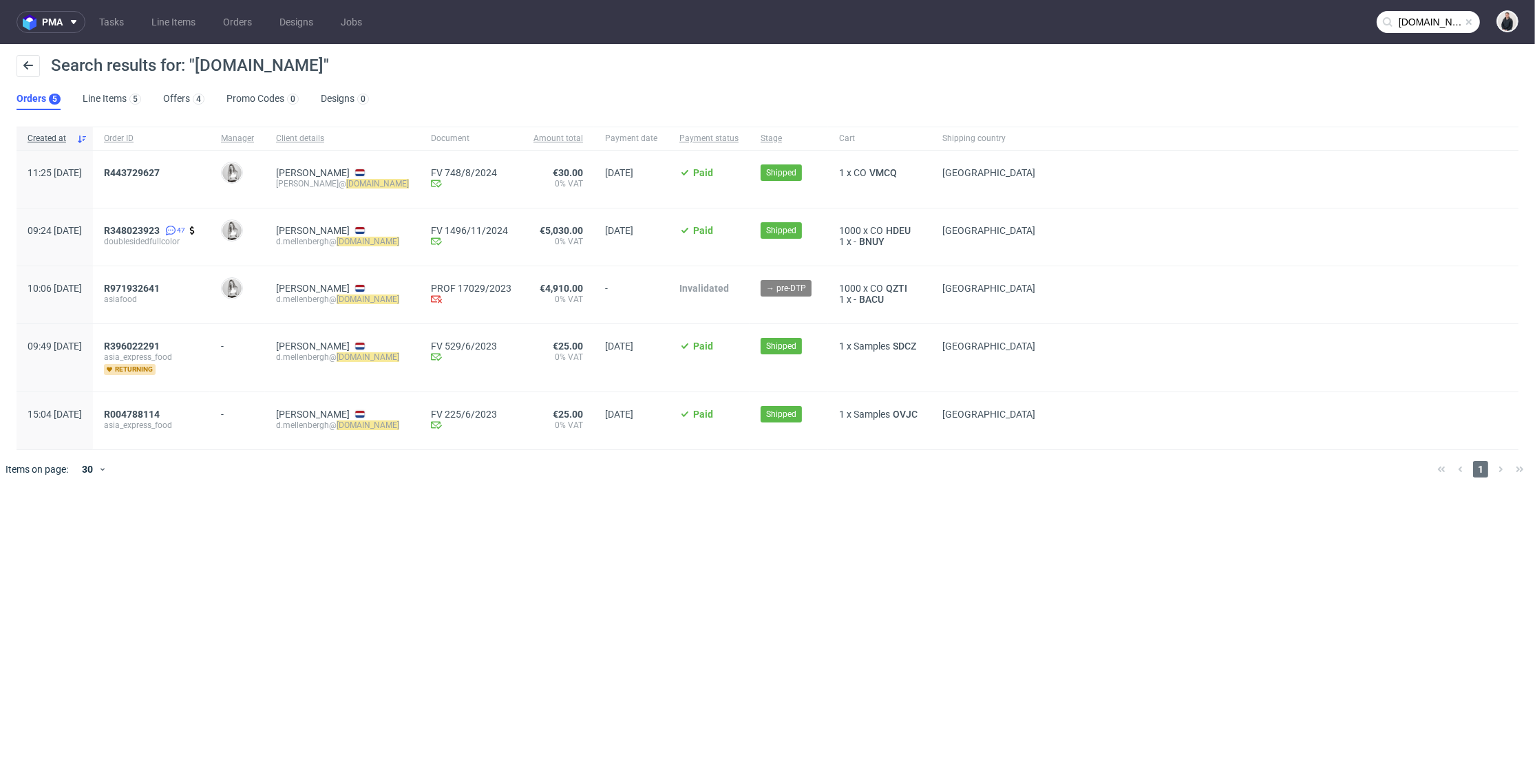
click at [1419, 18] on input "asiaexpressfood.nl" at bounding box center [1428, 22] width 103 height 22
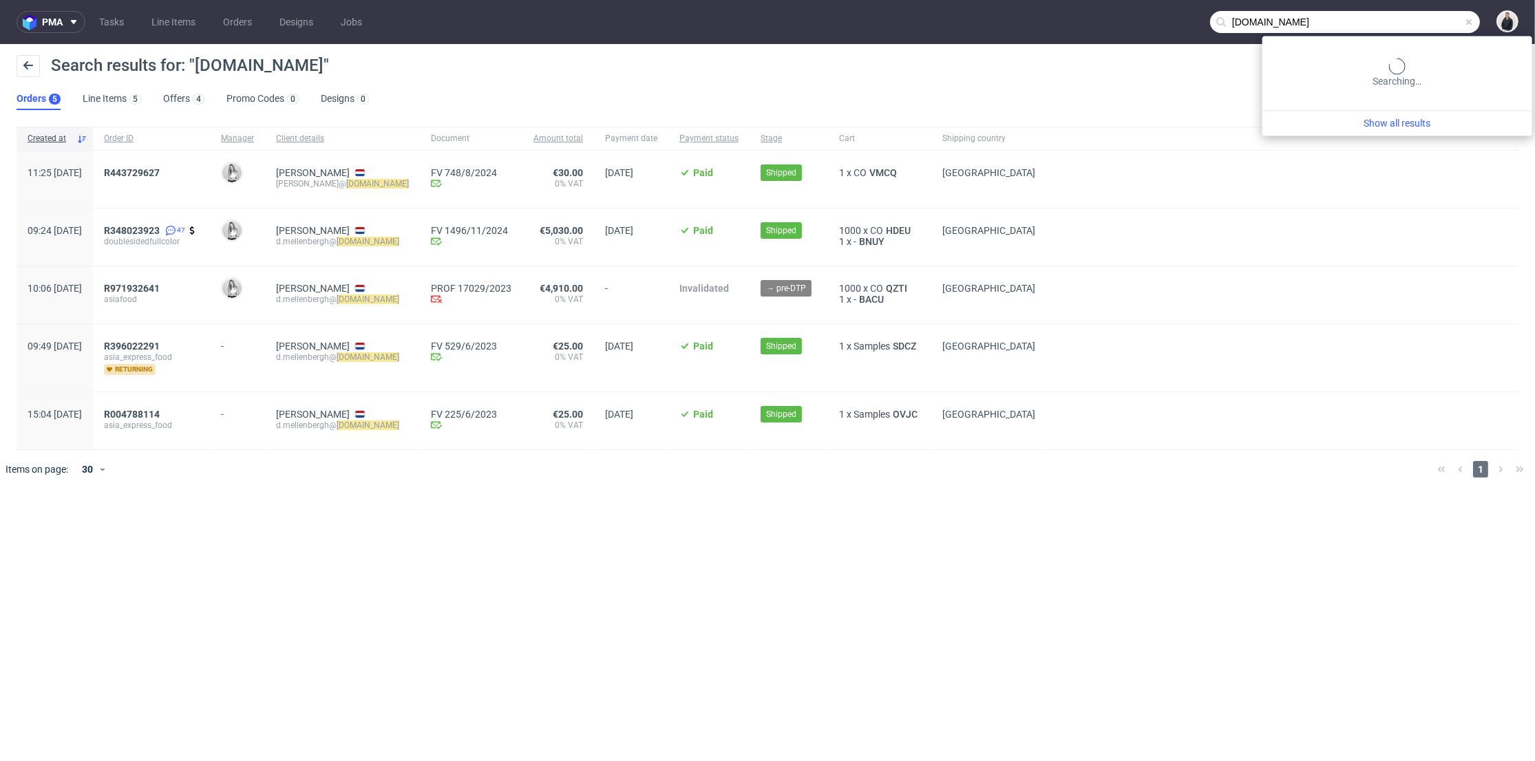
paste input "chats@majam-couture.com"
type input "[EMAIL_ADDRESS][DOMAIN_NAME]"
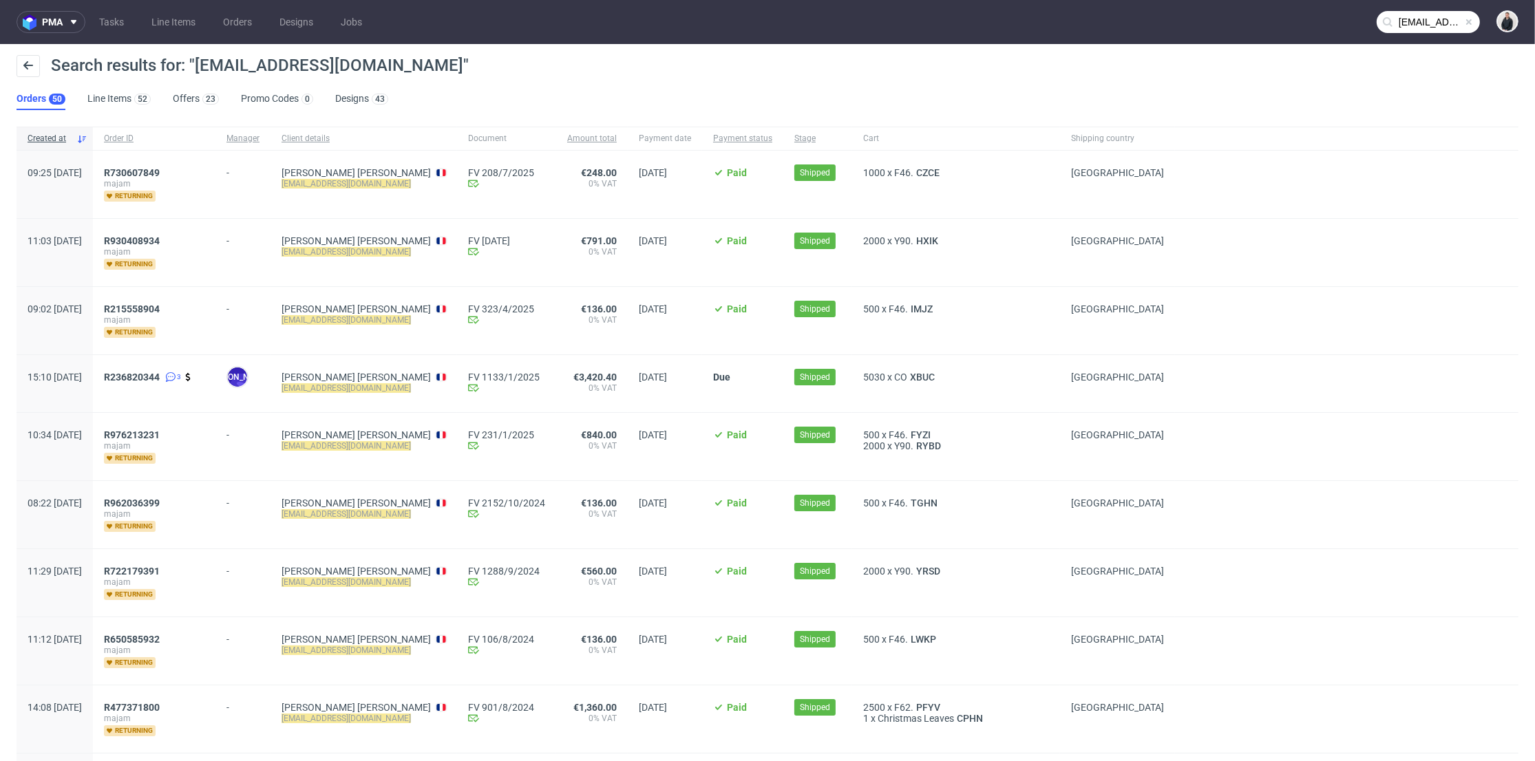
click at [537, 111] on div "Search results for: "achats@majam-couture.com" Orders 50 Line Items 52 Offers 2…" at bounding box center [767, 82] width 1535 height 77
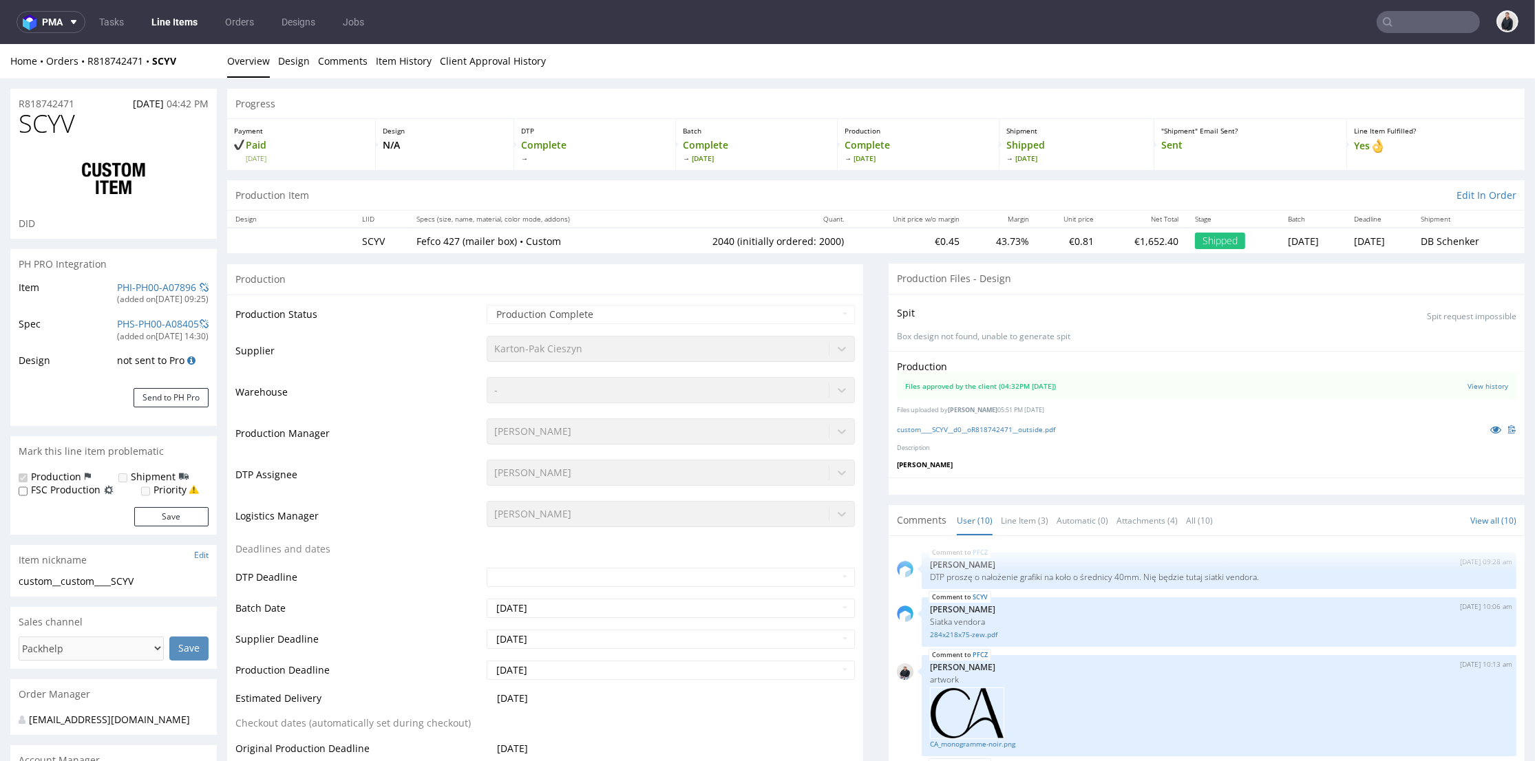
scroll to position [394, 0]
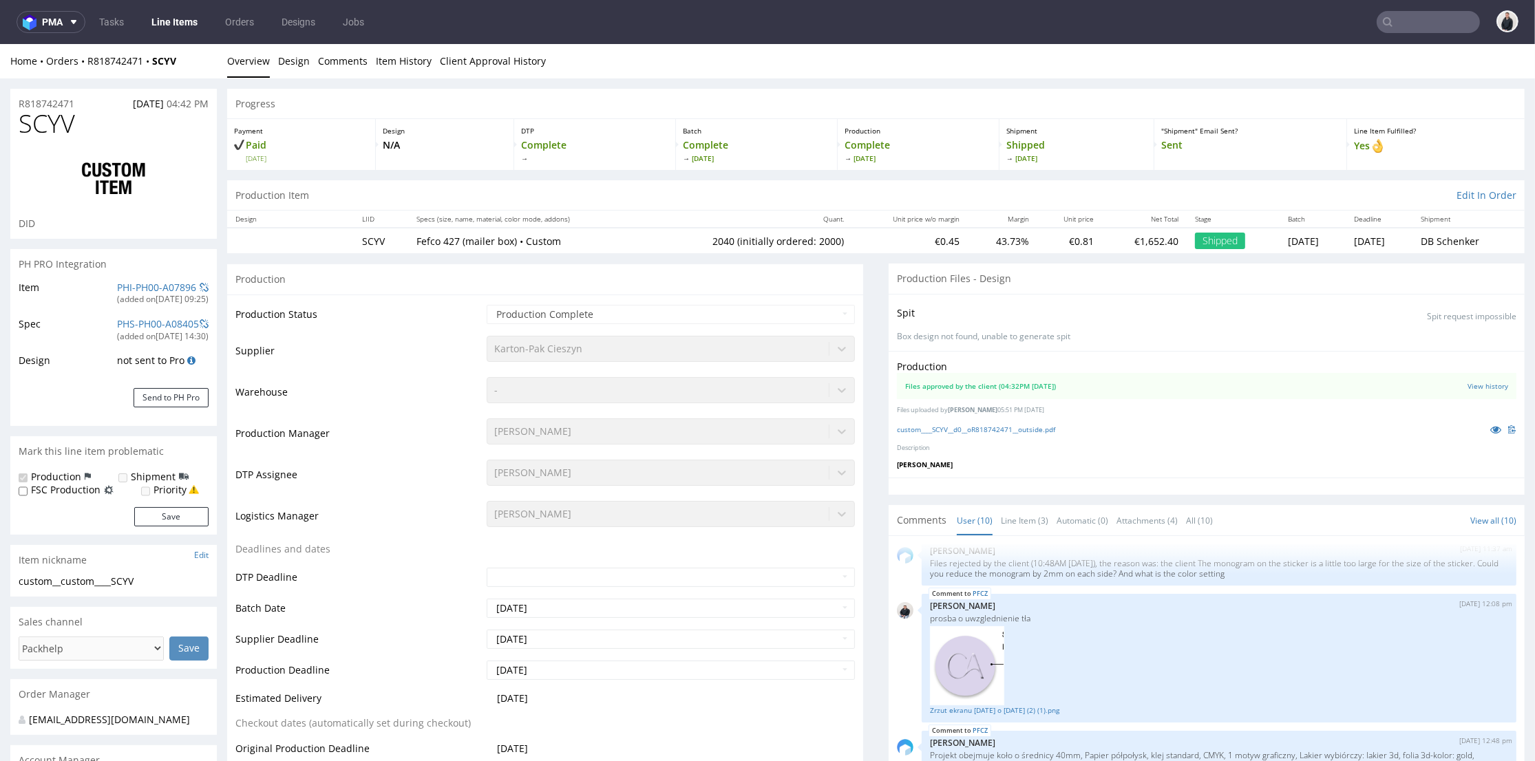
click at [1427, 20] on input "text" at bounding box center [1428, 22] width 103 height 22
paste input "[EMAIL_ADDRESS][DOMAIN_NAME]"
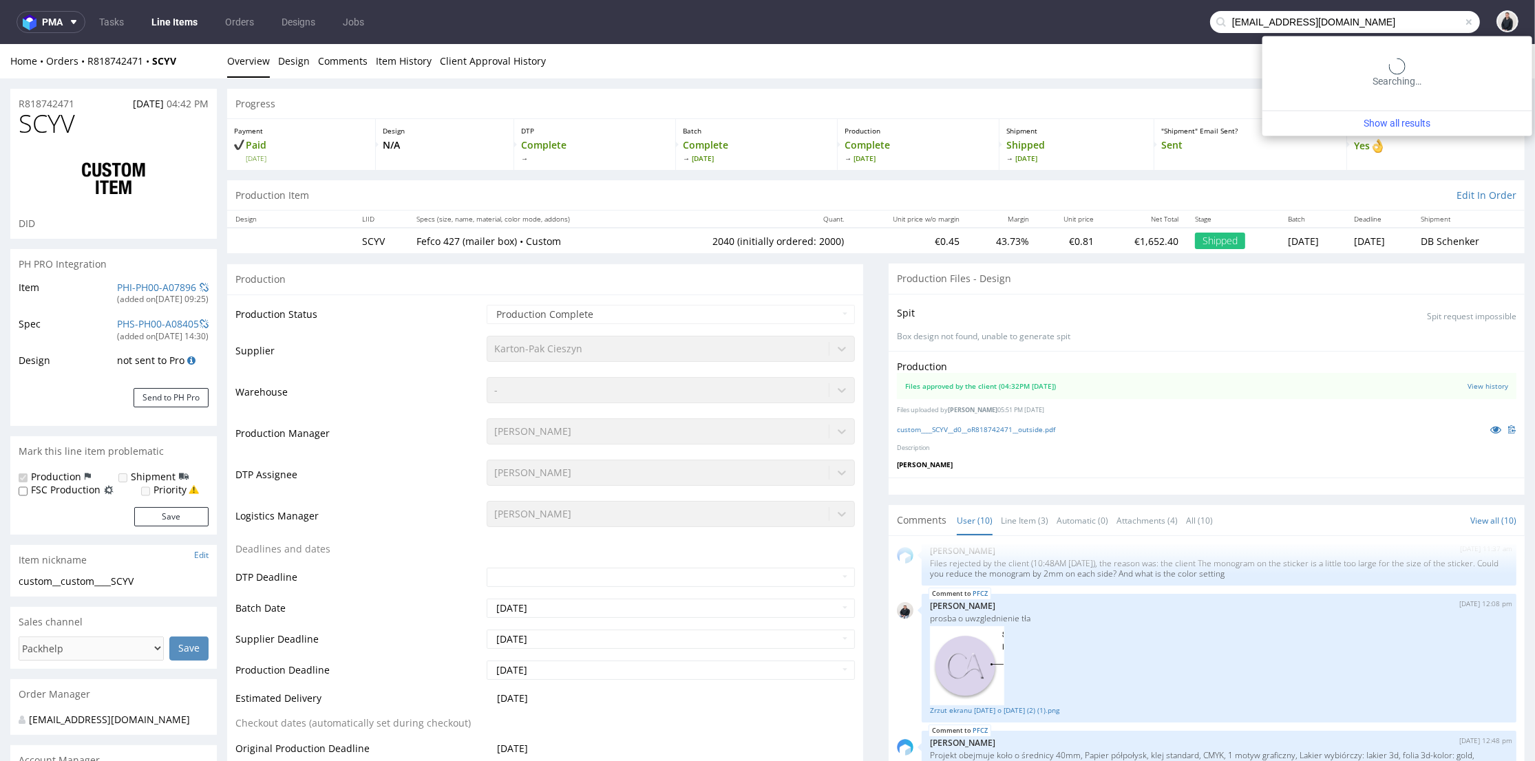
type input "[EMAIL_ADDRESS][DOMAIN_NAME]"
